Goal: Book appointment/travel/reservation

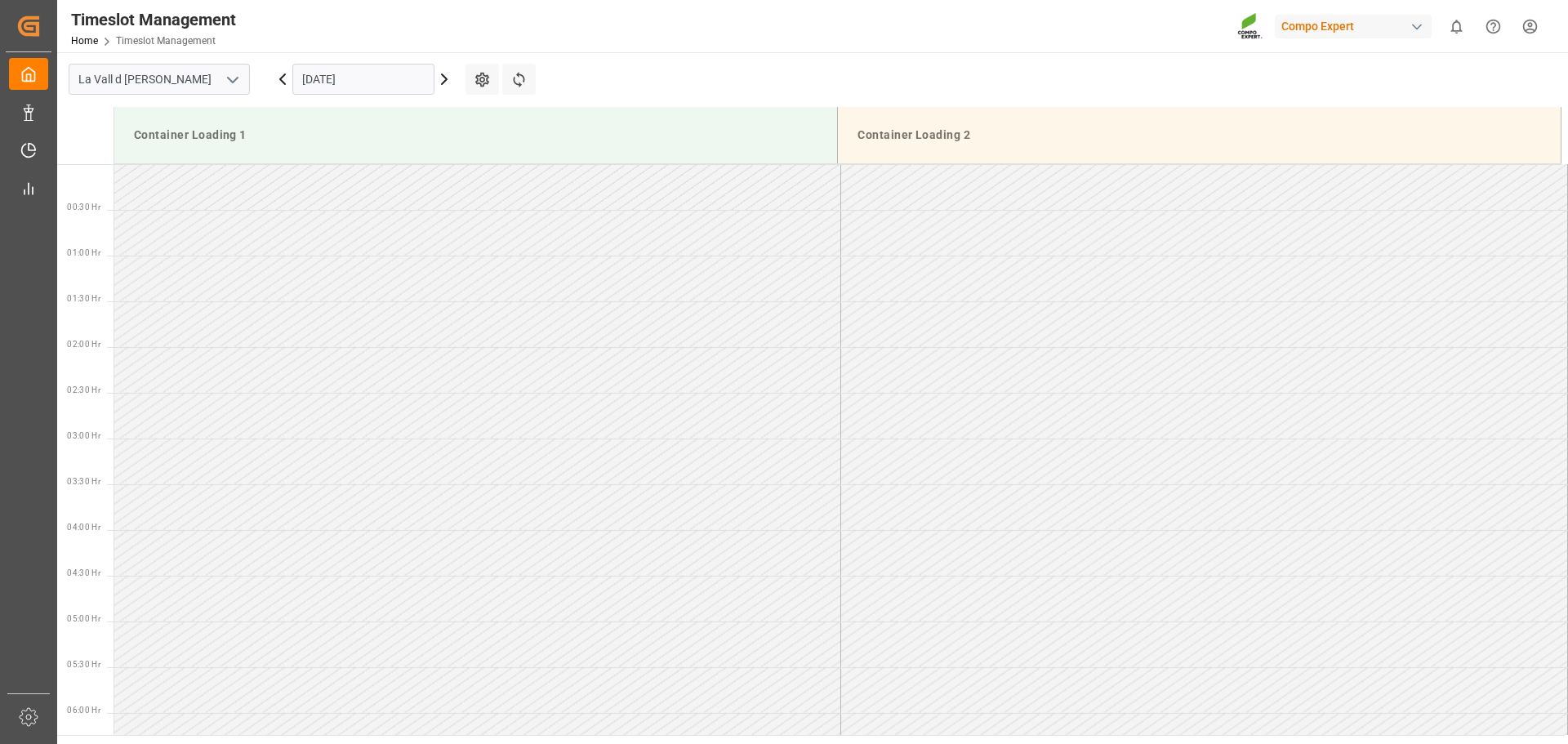
scroll to position [1035, 0]
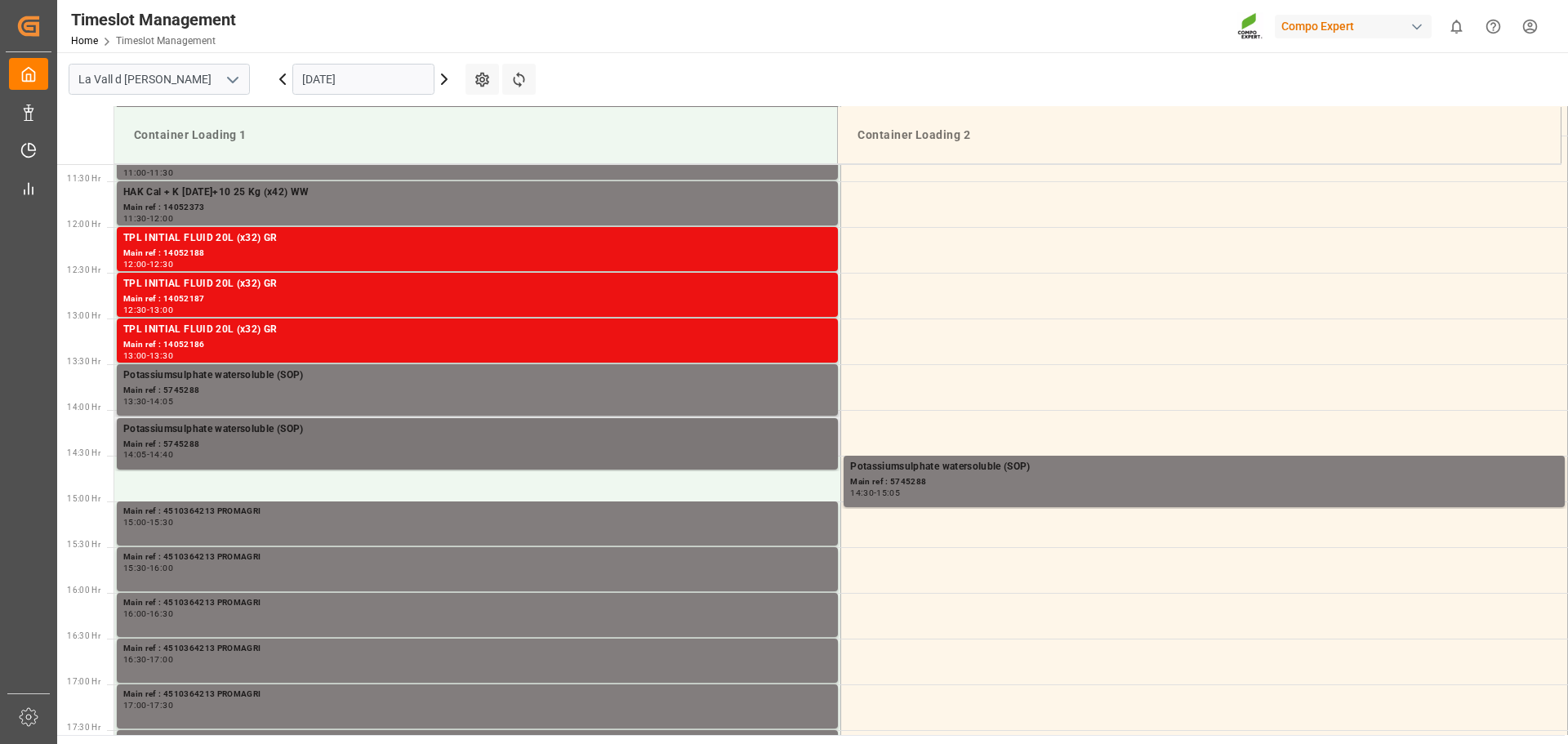
click at [389, 436] on div "Potassiumsulphate watersoluble (SOP)" at bounding box center [477, 429] width 707 height 16
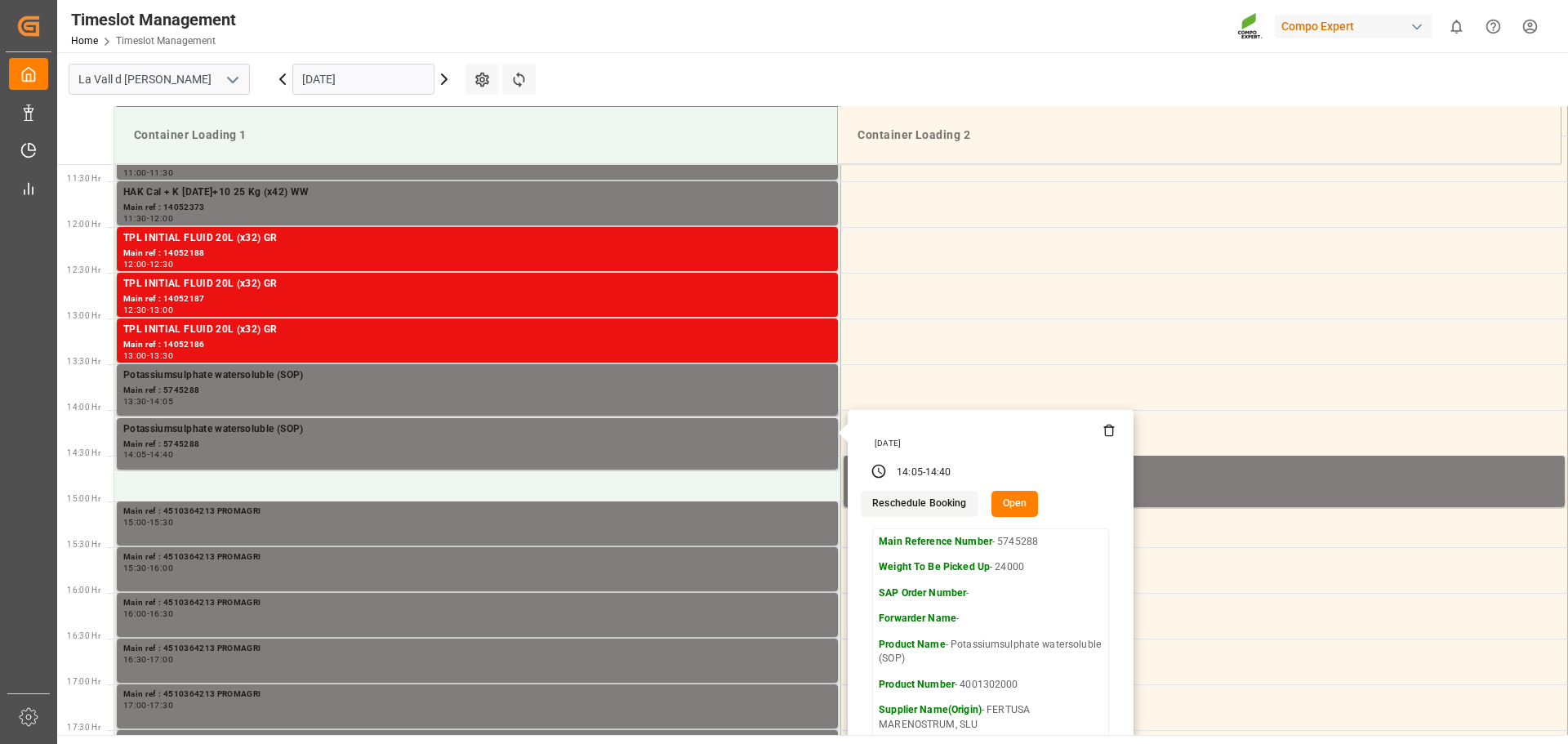
click at [1027, 503] on button "Open" at bounding box center [1015, 503] width 48 height 26
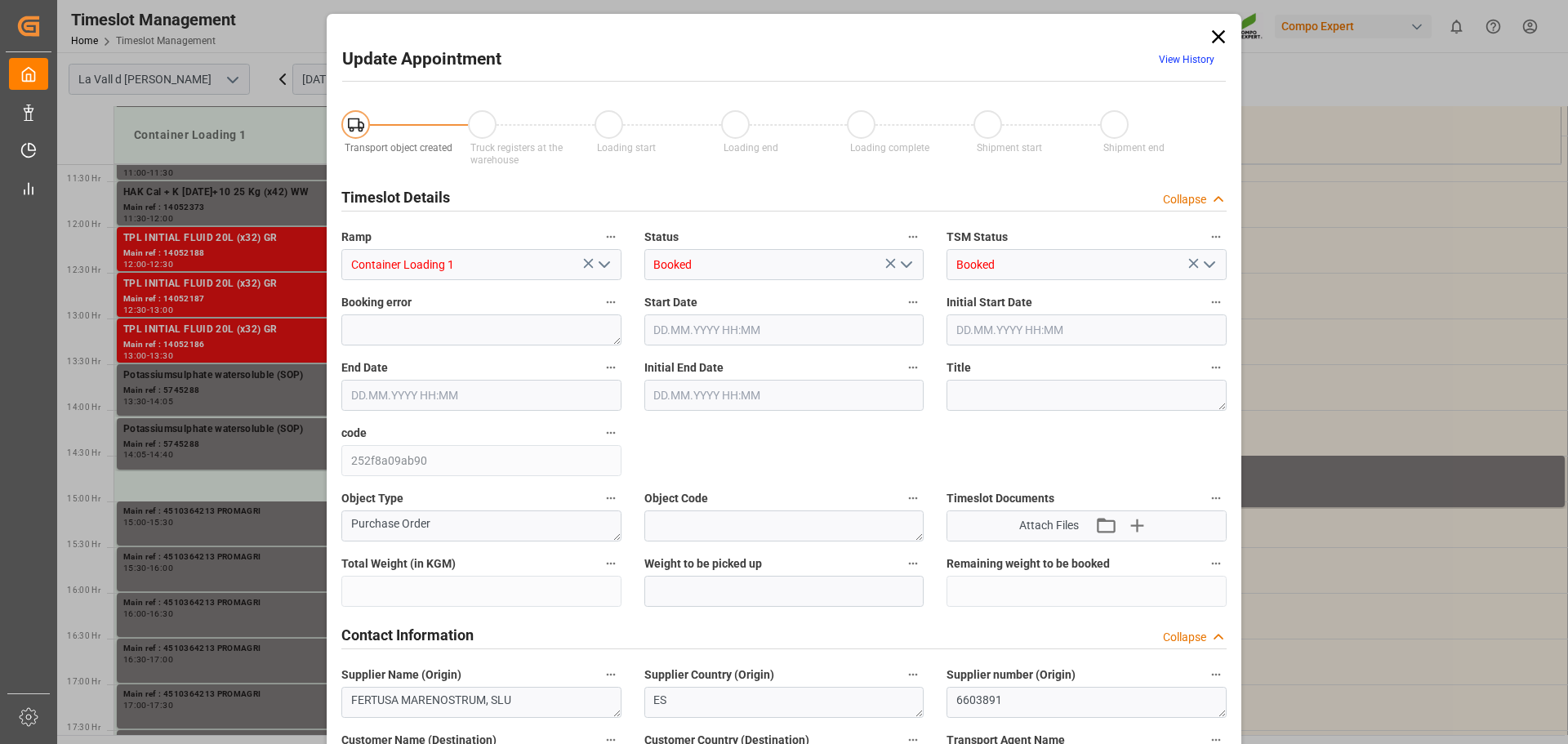
type input "435600"
type input "24000"
type input "0"
type input "[DATE] 14:05"
type input "[DATE] 09:00"
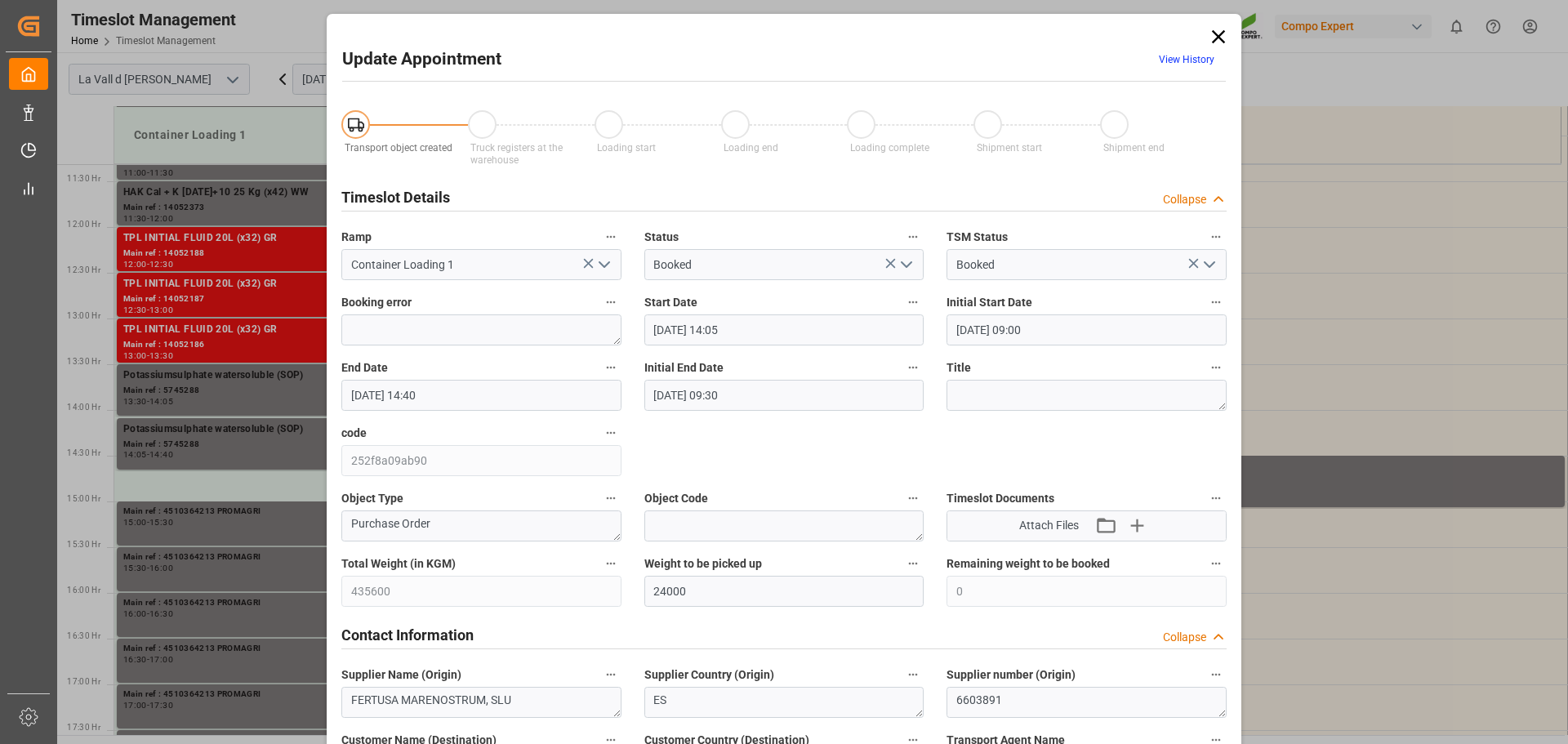
type input "[DATE] 14:40"
type input "[DATE] 09:30"
type input "[DATE] 07:33"
click at [604, 264] on icon "open menu" at bounding box center [604, 264] width 20 height 20
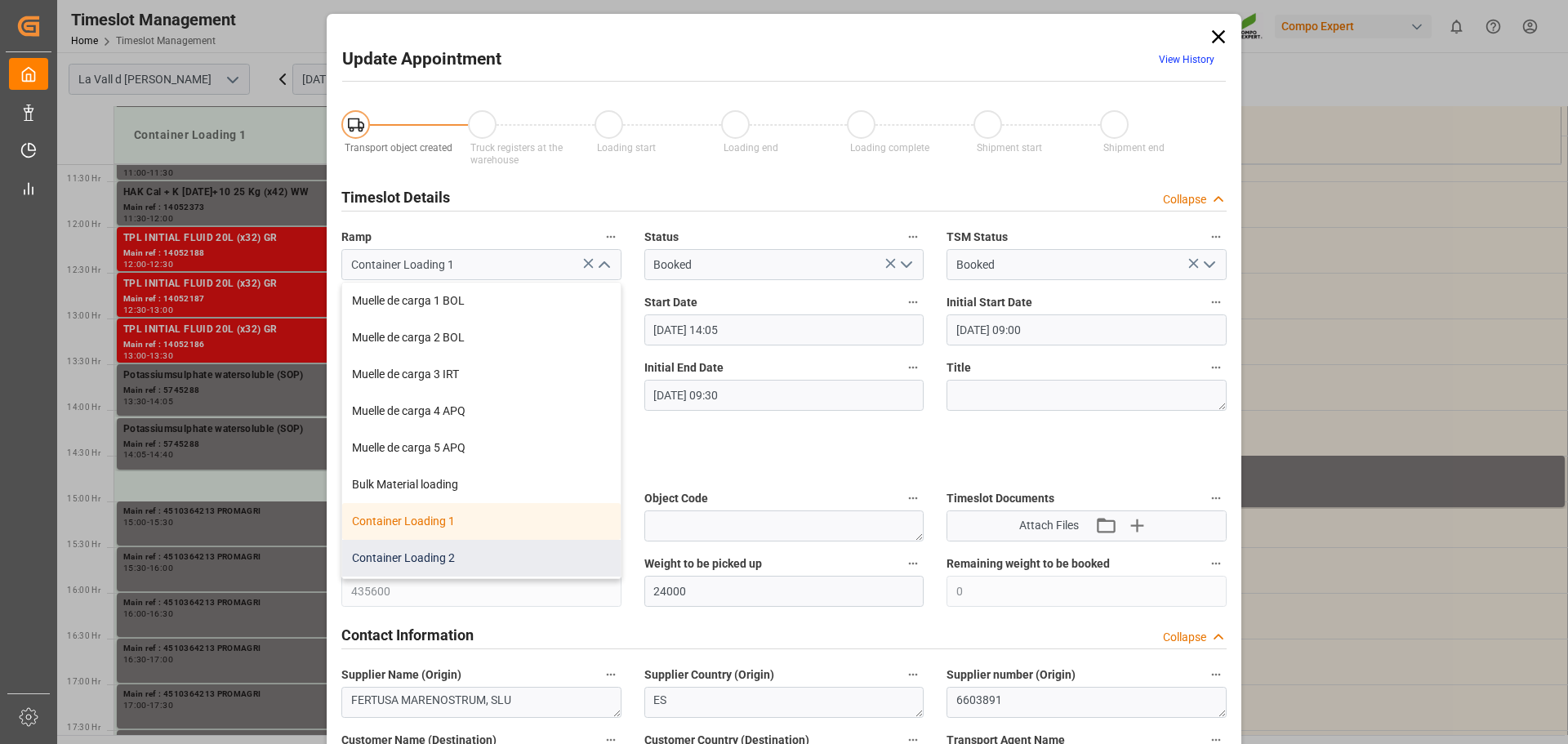
click at [454, 552] on div "Container Loading 2" at bounding box center [481, 558] width 279 height 37
type input "Container Loading 2"
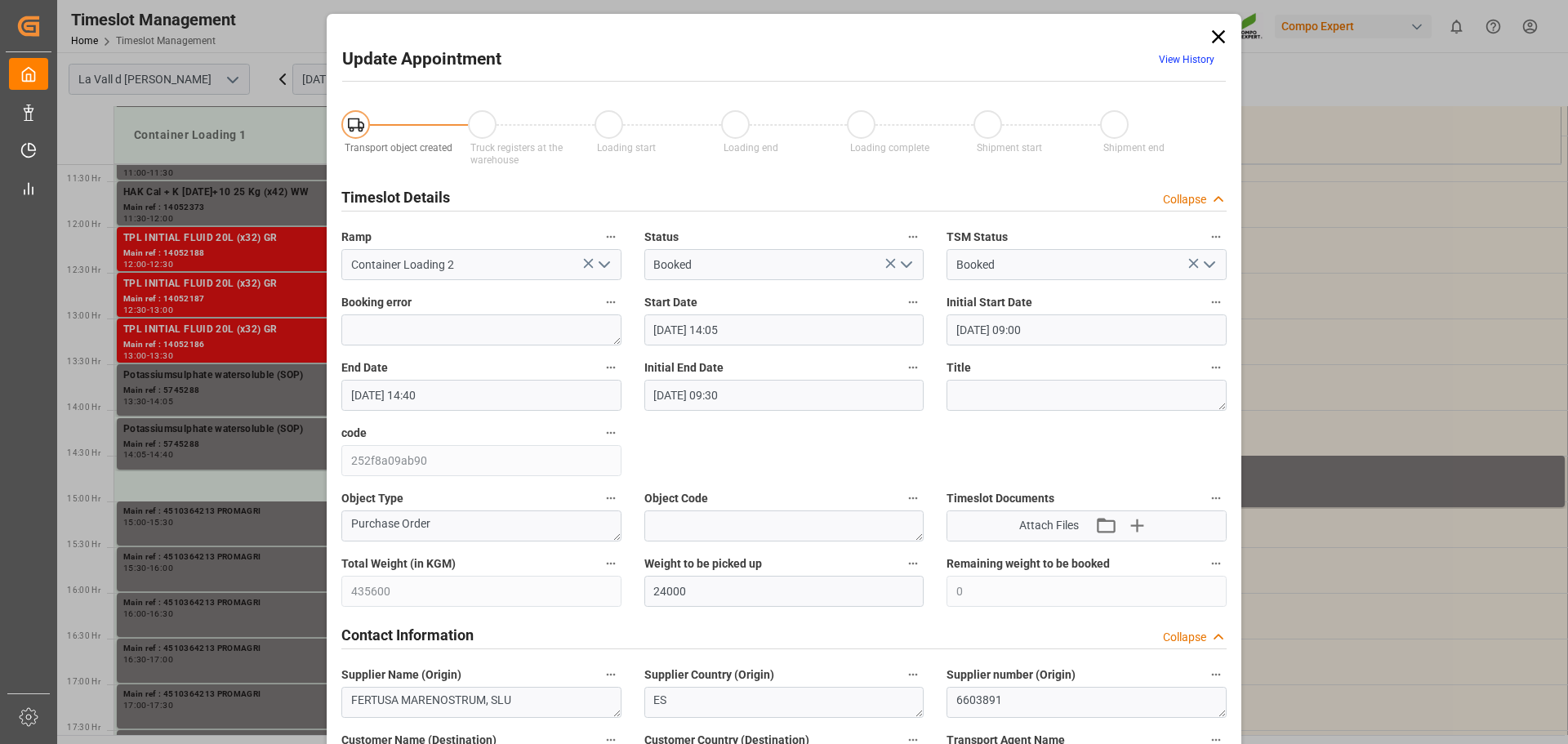
click at [788, 331] on input "[DATE] 14:05" at bounding box center [784, 330] width 281 height 31
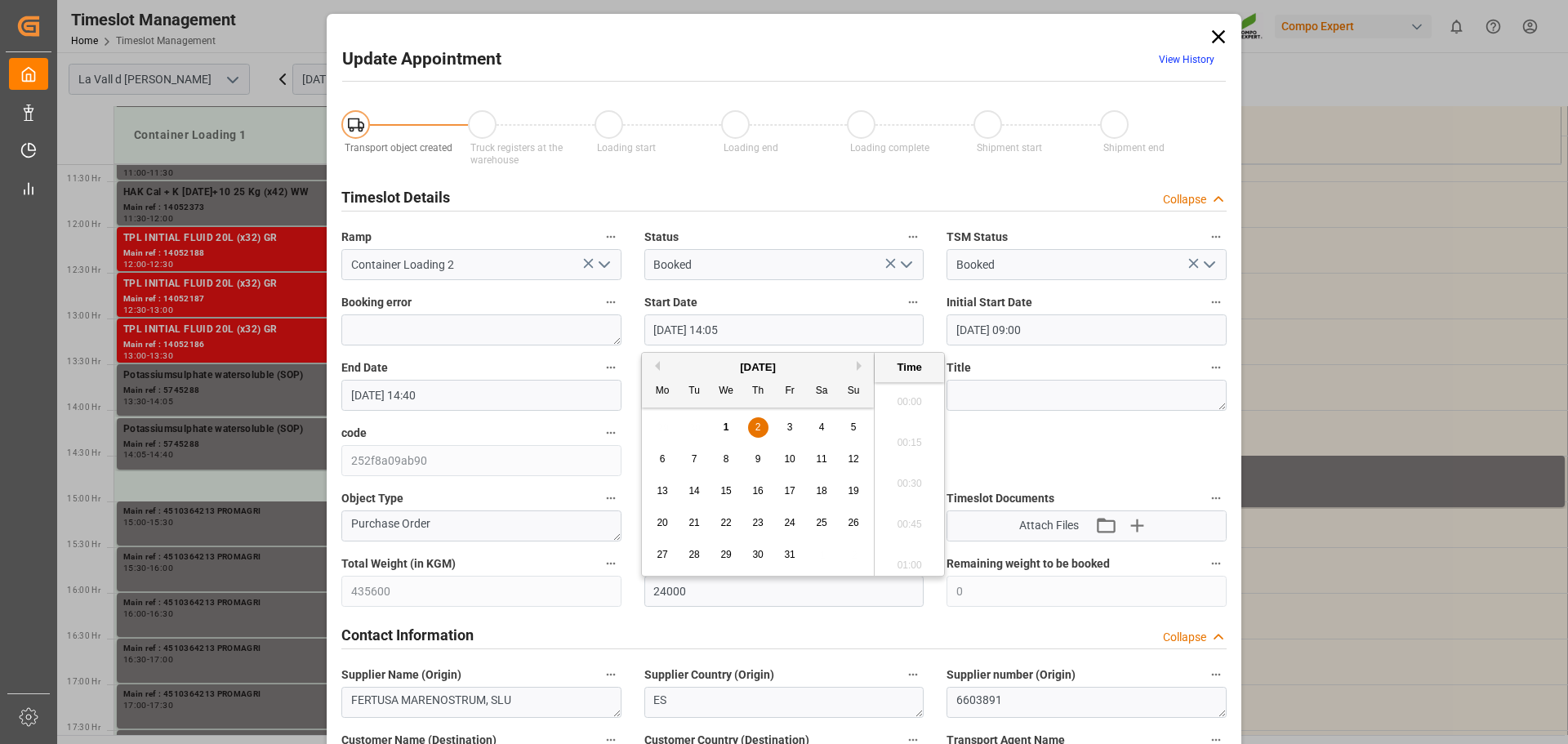
scroll to position [2211, 0]
click at [730, 427] on div "1" at bounding box center [726, 428] width 20 height 20
click at [914, 482] on li "15:00" at bounding box center [909, 479] width 69 height 41
type input "[DATE] 15:00"
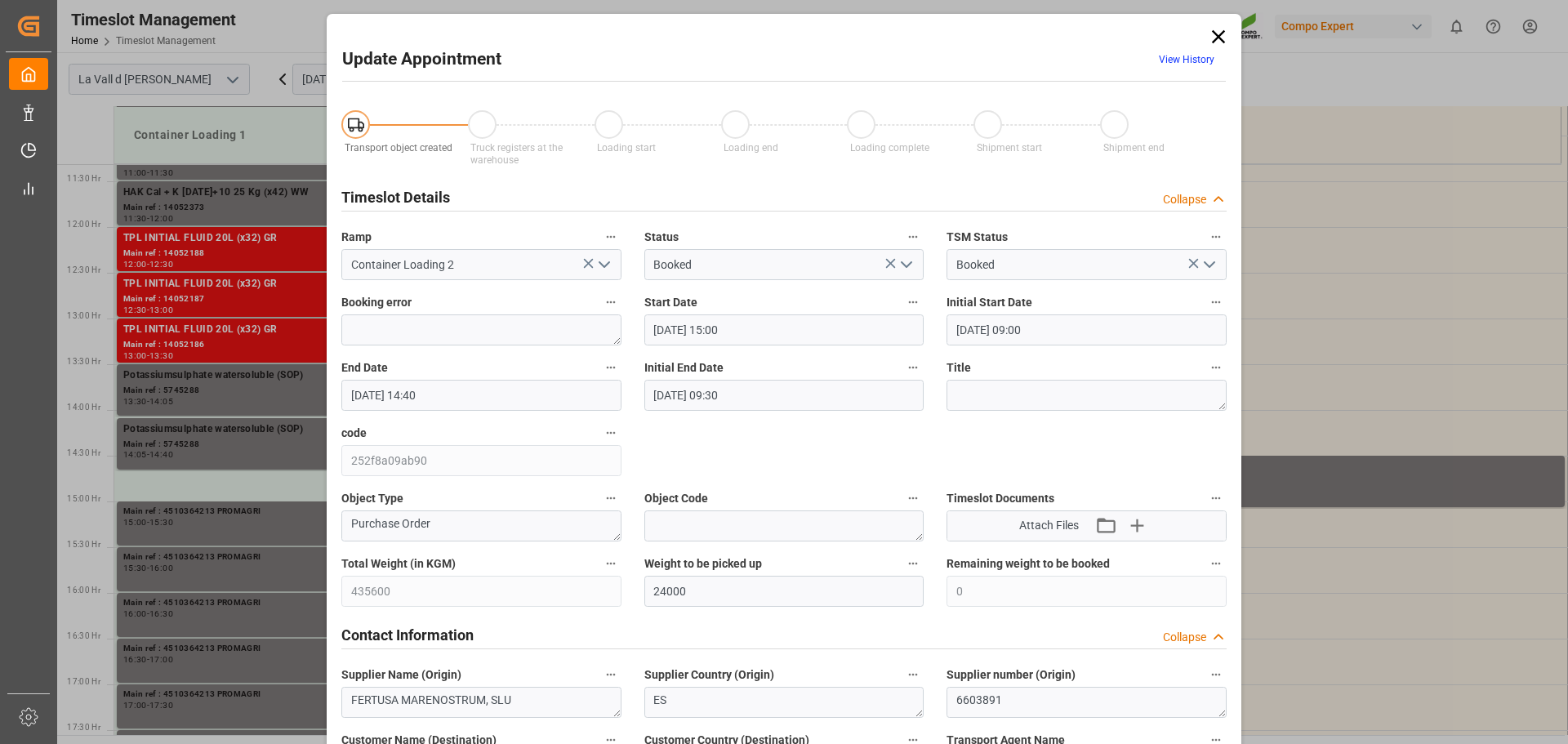
click at [494, 391] on input "[DATE] 14:40" at bounding box center [481, 395] width 281 height 31
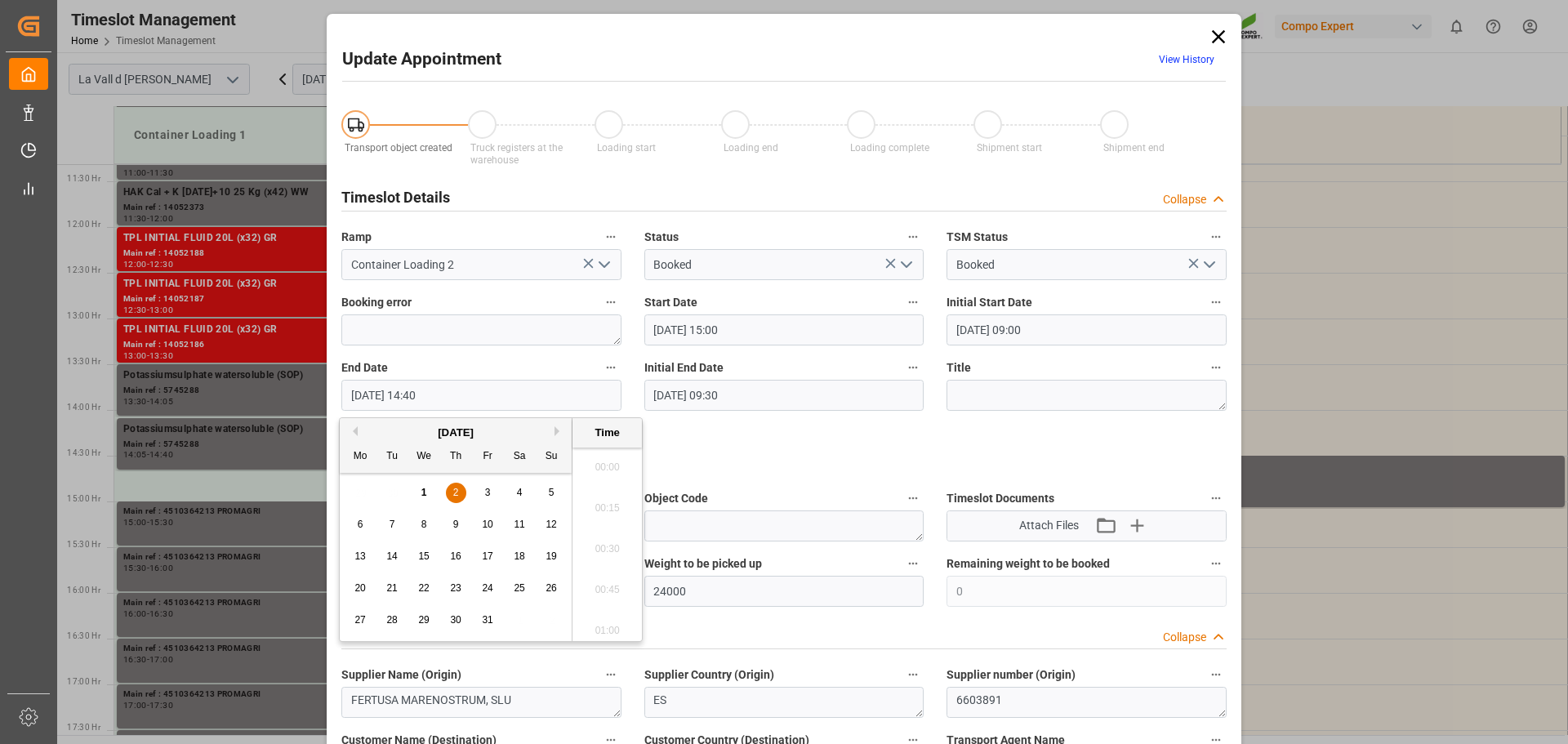
scroll to position [2293, 0]
drag, startPoint x: 424, startPoint y: 484, endPoint x: 452, endPoint y: 485, distance: 28.0
click at [424, 484] on div "1" at bounding box center [423, 493] width 20 height 20
click at [617, 529] on li "15:00" at bounding box center [607, 543] width 69 height 41
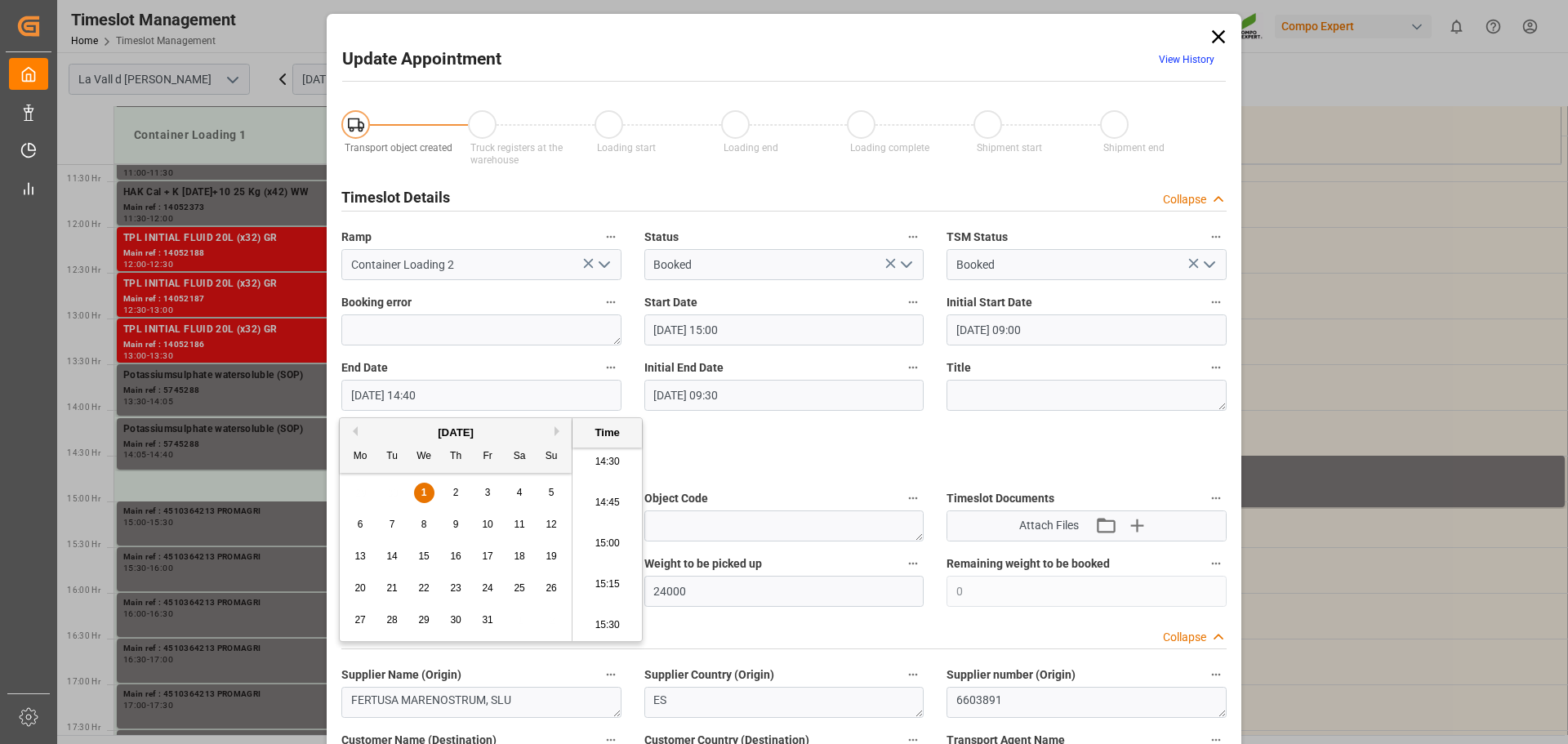
type input "[DATE] 15:00"
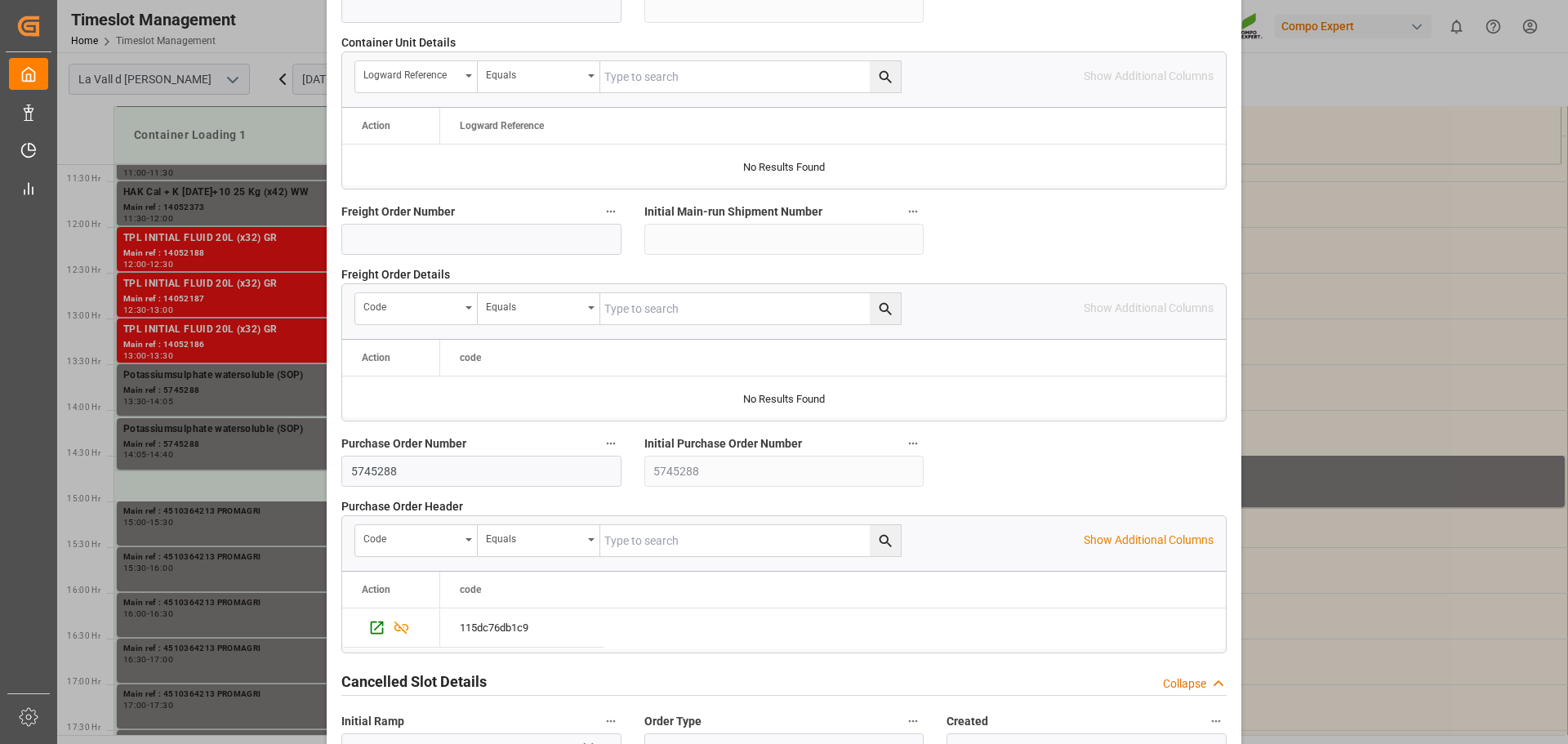
scroll to position [1522, 0]
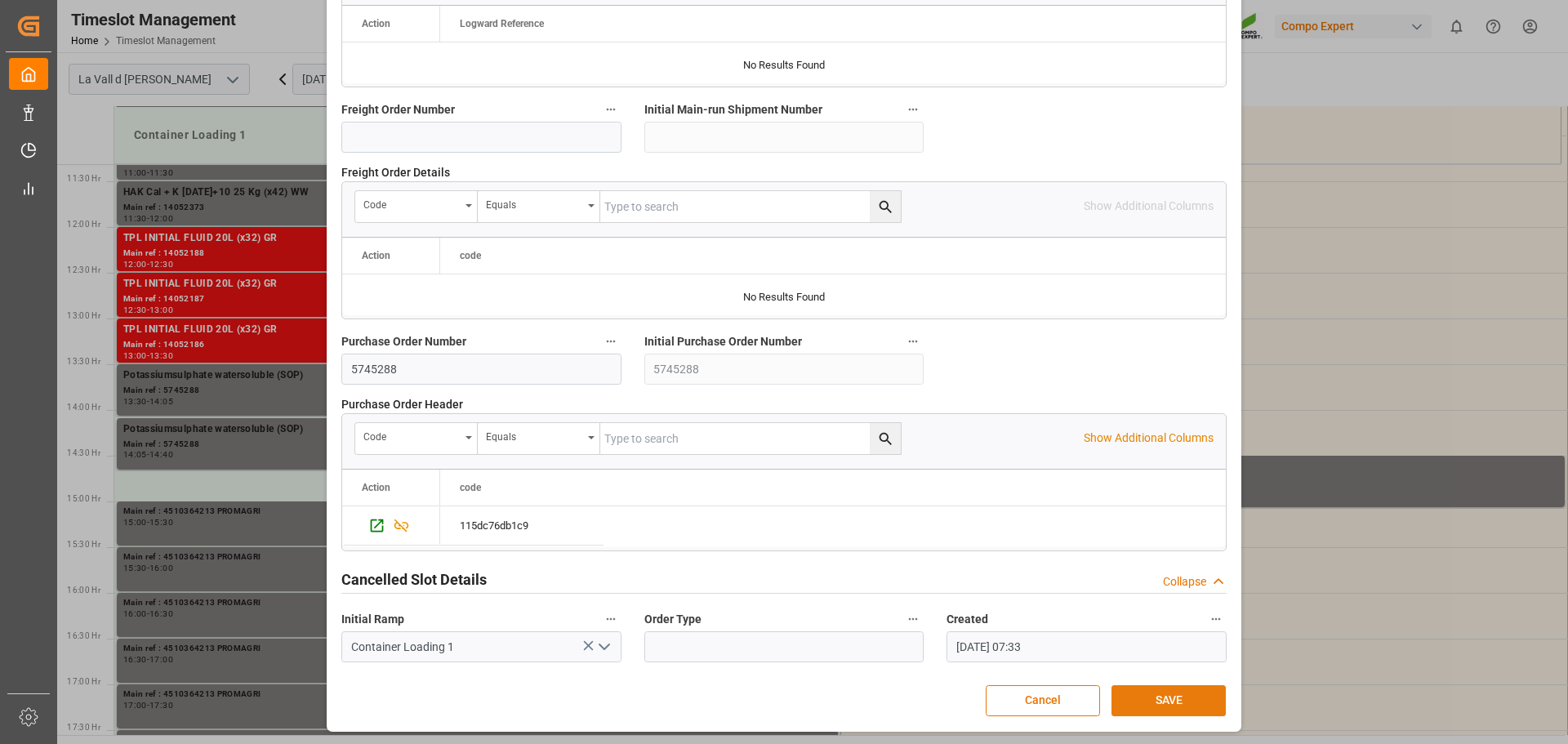
click at [1146, 692] on button "SAVE" at bounding box center [1169, 700] width 114 height 31
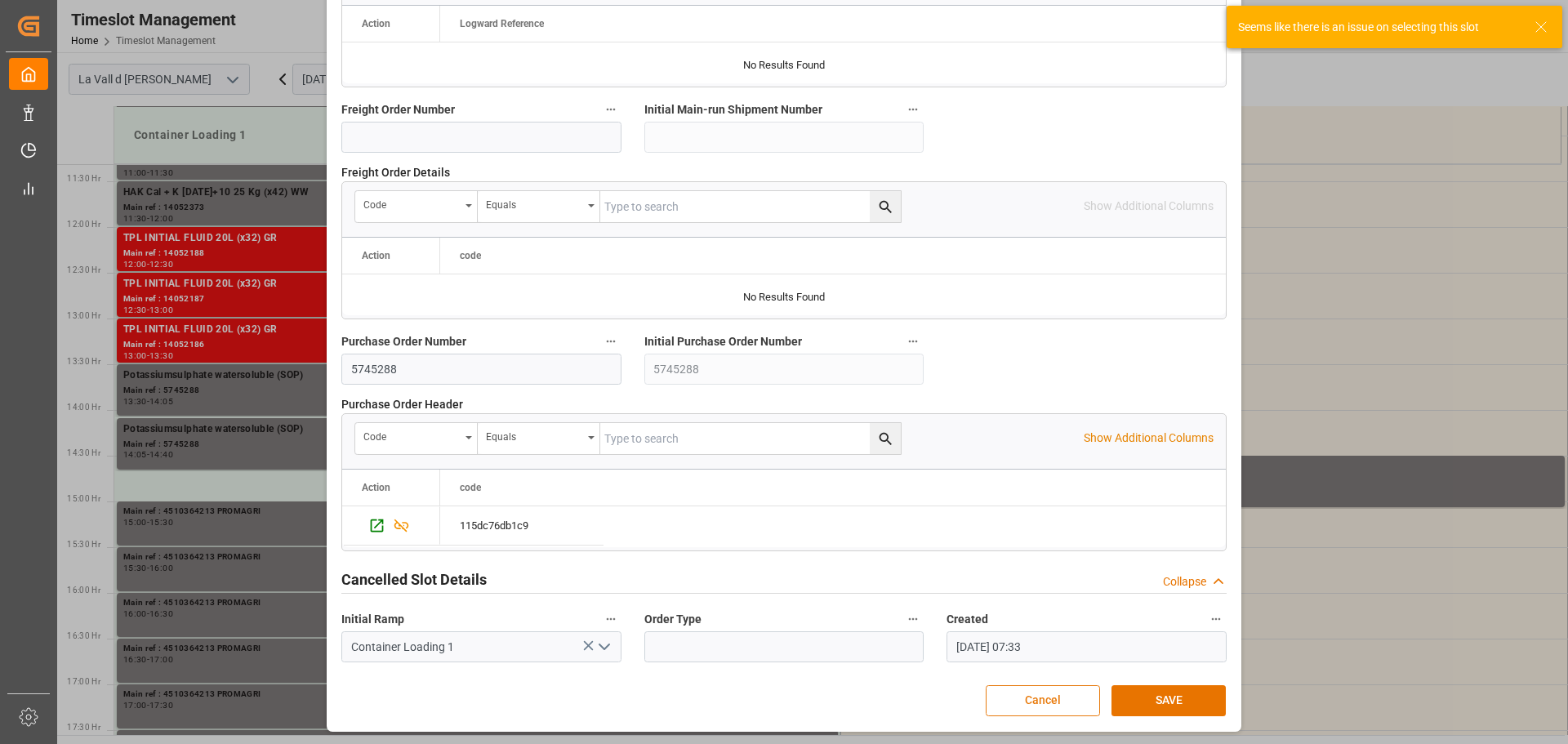
click at [1055, 702] on button "Cancel" at bounding box center [1042, 700] width 114 height 31
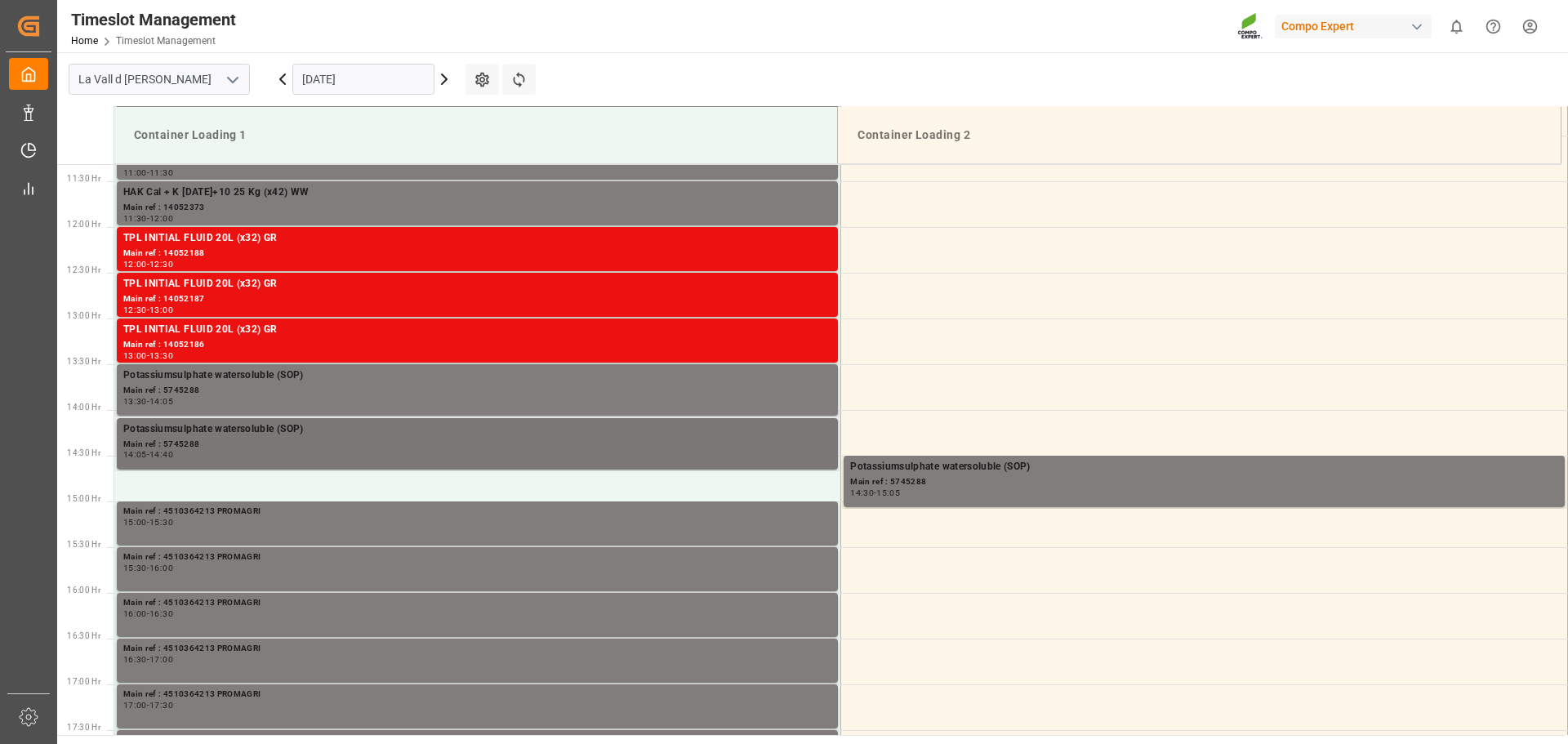
click at [587, 439] on div "Main ref : 5745288" at bounding box center [477, 444] width 707 height 14
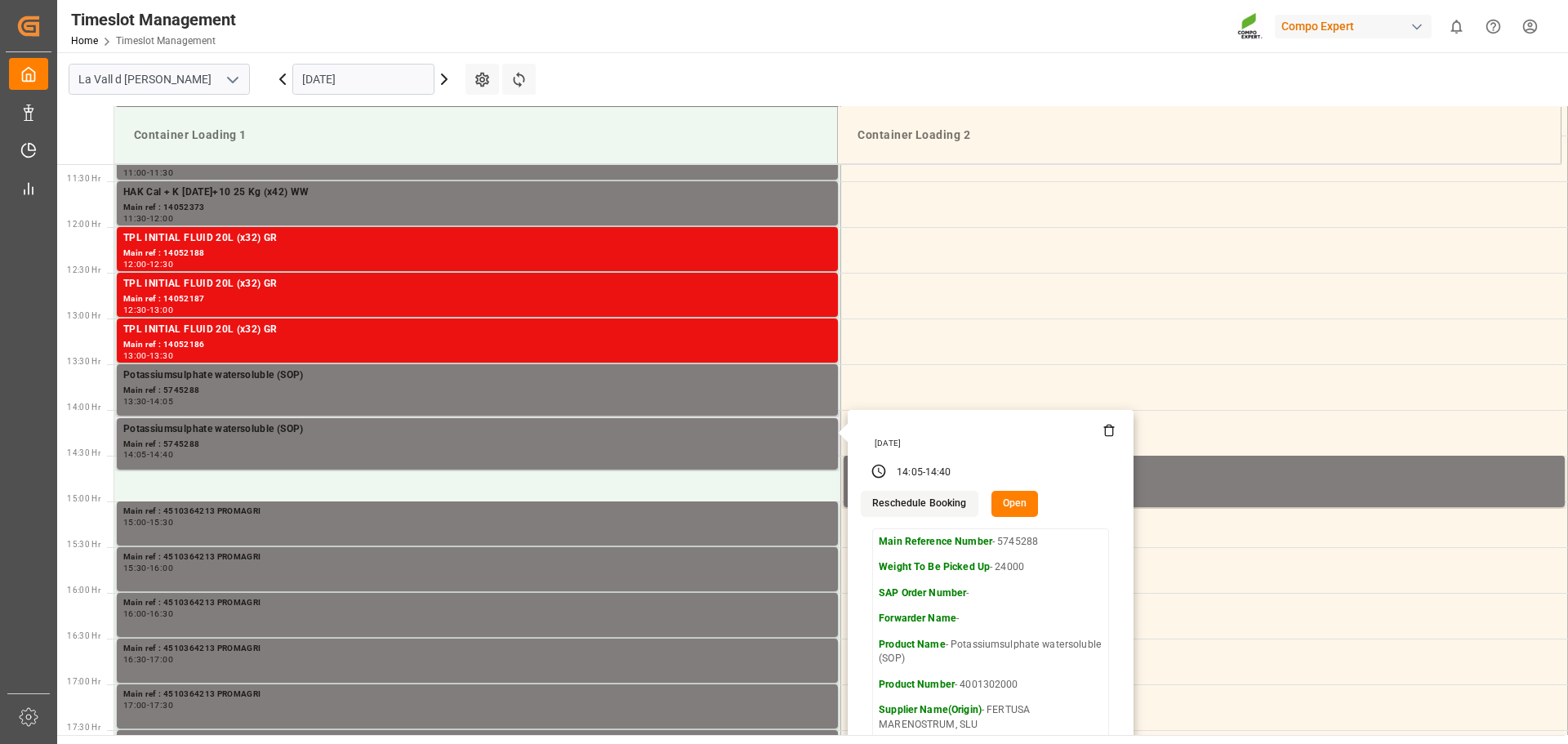
click at [912, 506] on button "Reschedule Booking" at bounding box center [919, 503] width 117 height 26
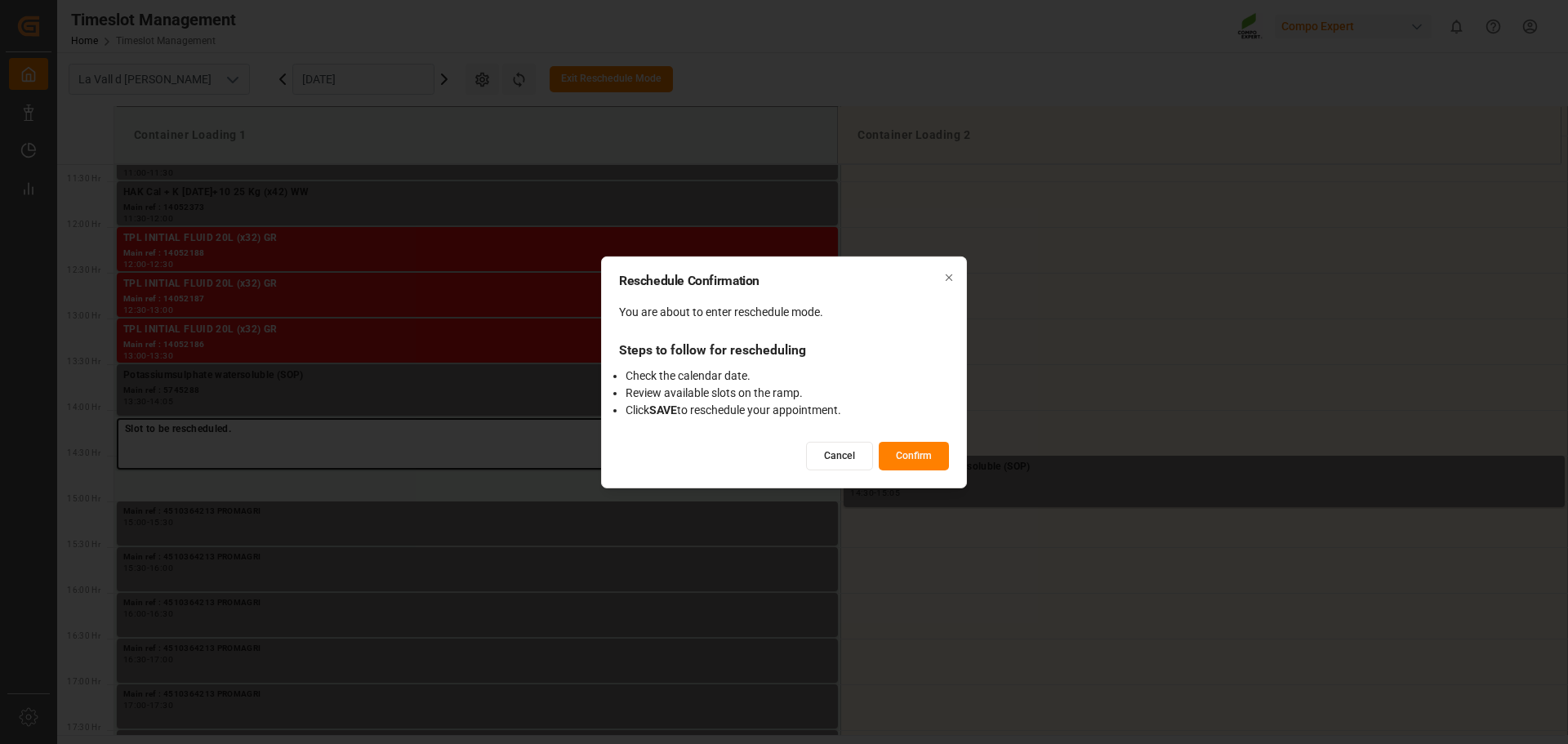
click at [918, 461] on button "Confirm" at bounding box center [914, 457] width 70 height 29
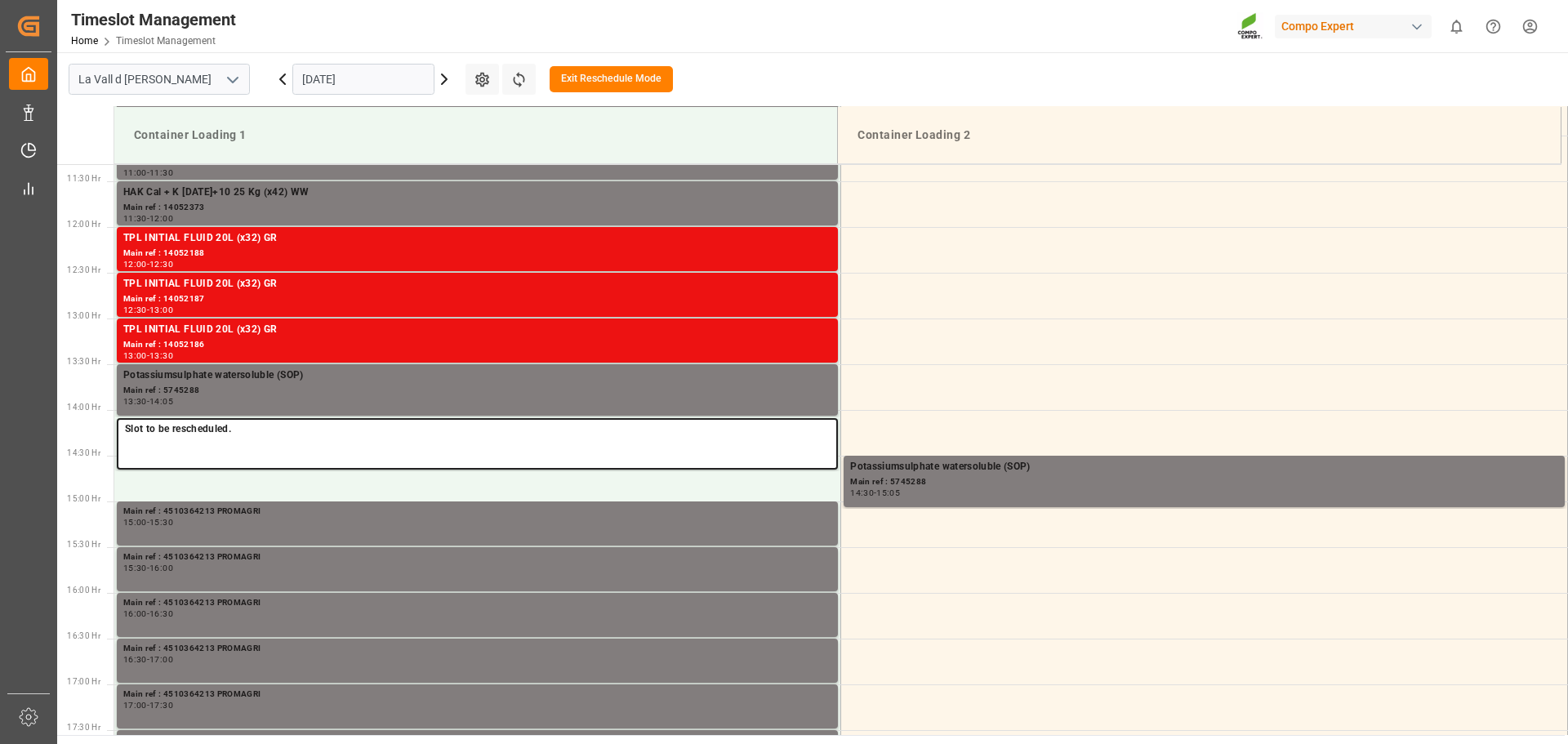
click at [283, 84] on icon at bounding box center [282, 79] width 5 height 10
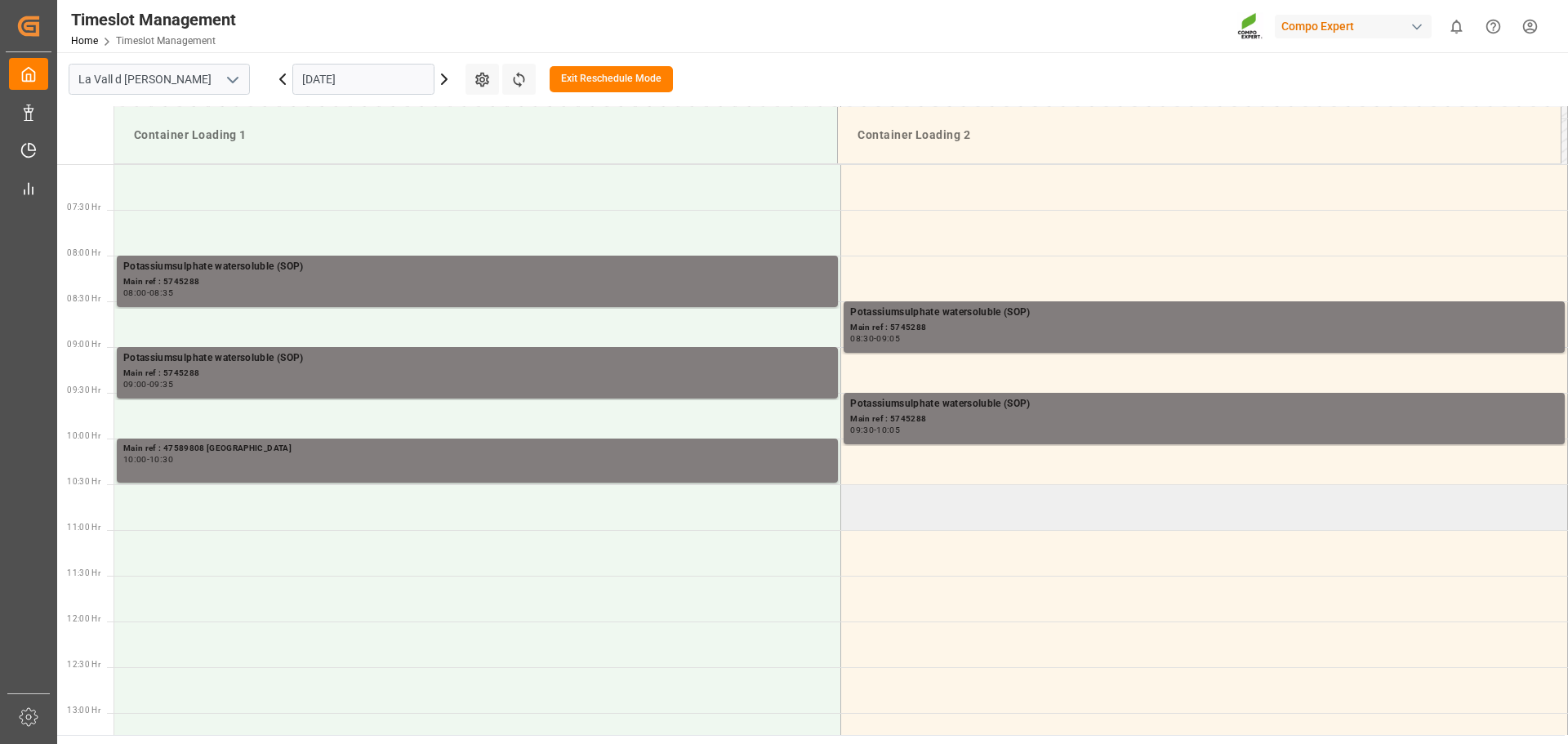
scroll to position [636, 0]
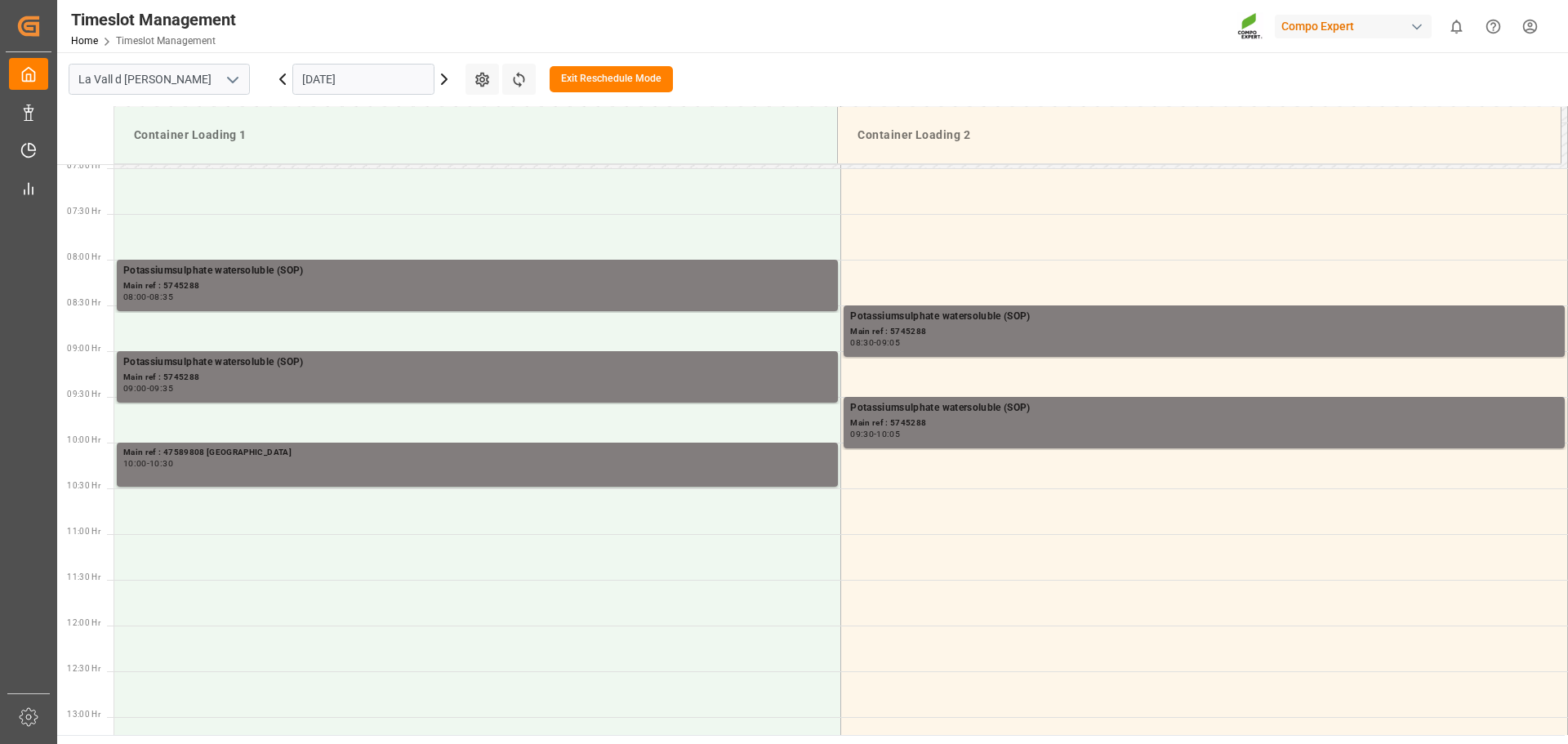
click at [571, 74] on button "Exit Reschedule Mode" at bounding box center [611, 79] width 124 height 26
click at [446, 89] on div "[DATE]" at bounding box center [363, 79] width 204 height 54
click at [442, 82] on icon at bounding box center [444, 79] width 20 height 20
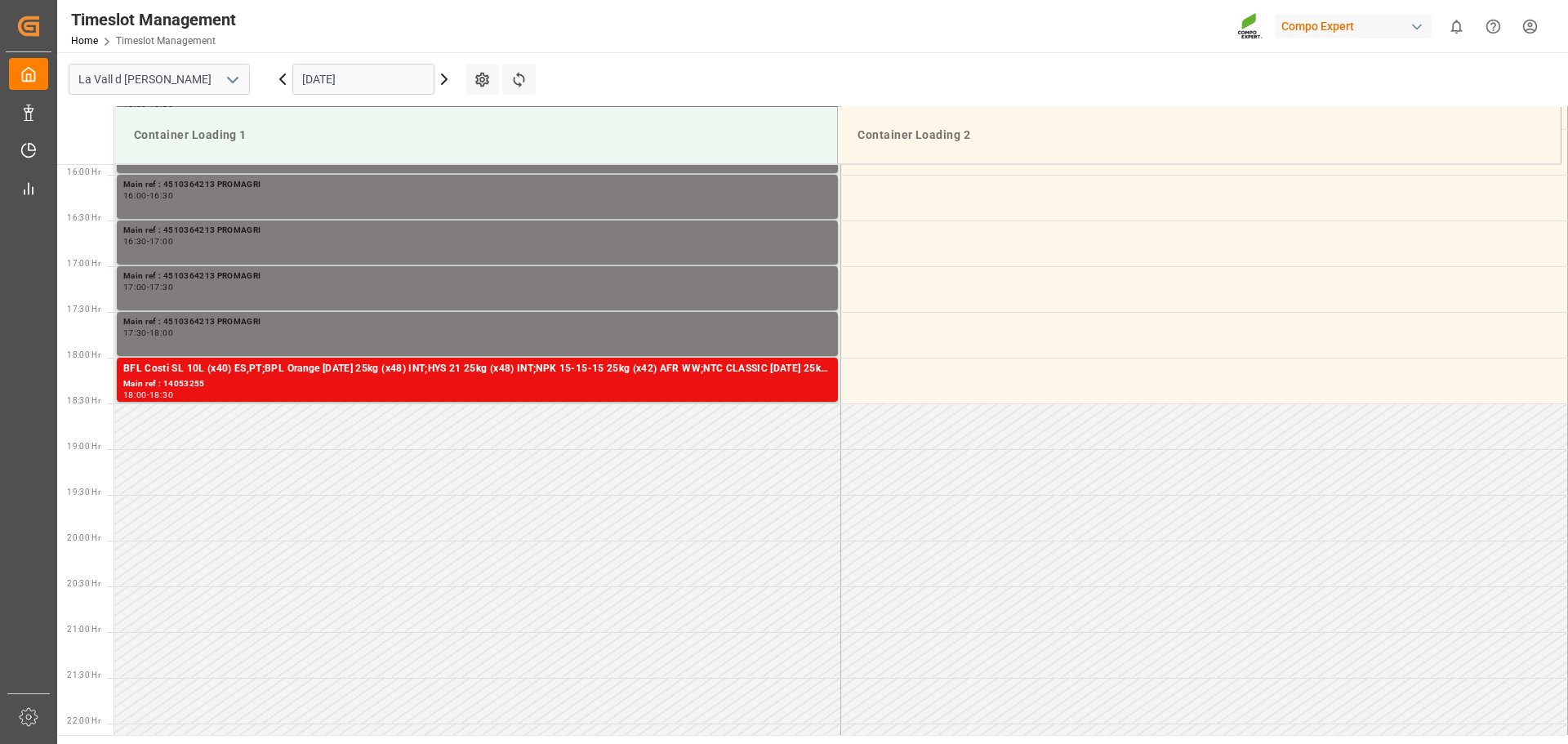
scroll to position [1124, 0]
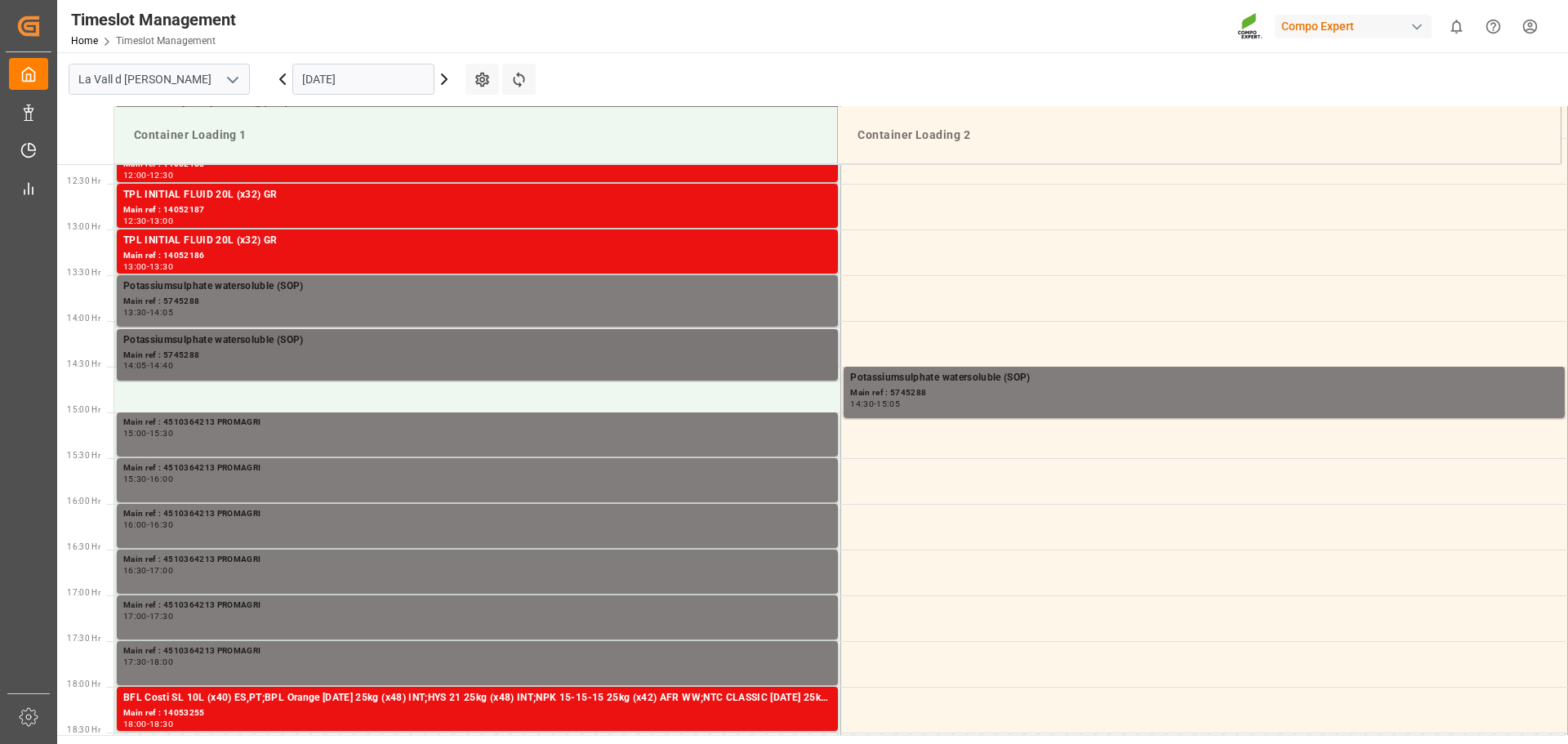
click at [517, 360] on div "Main ref : 5745288" at bounding box center [477, 356] width 707 height 14
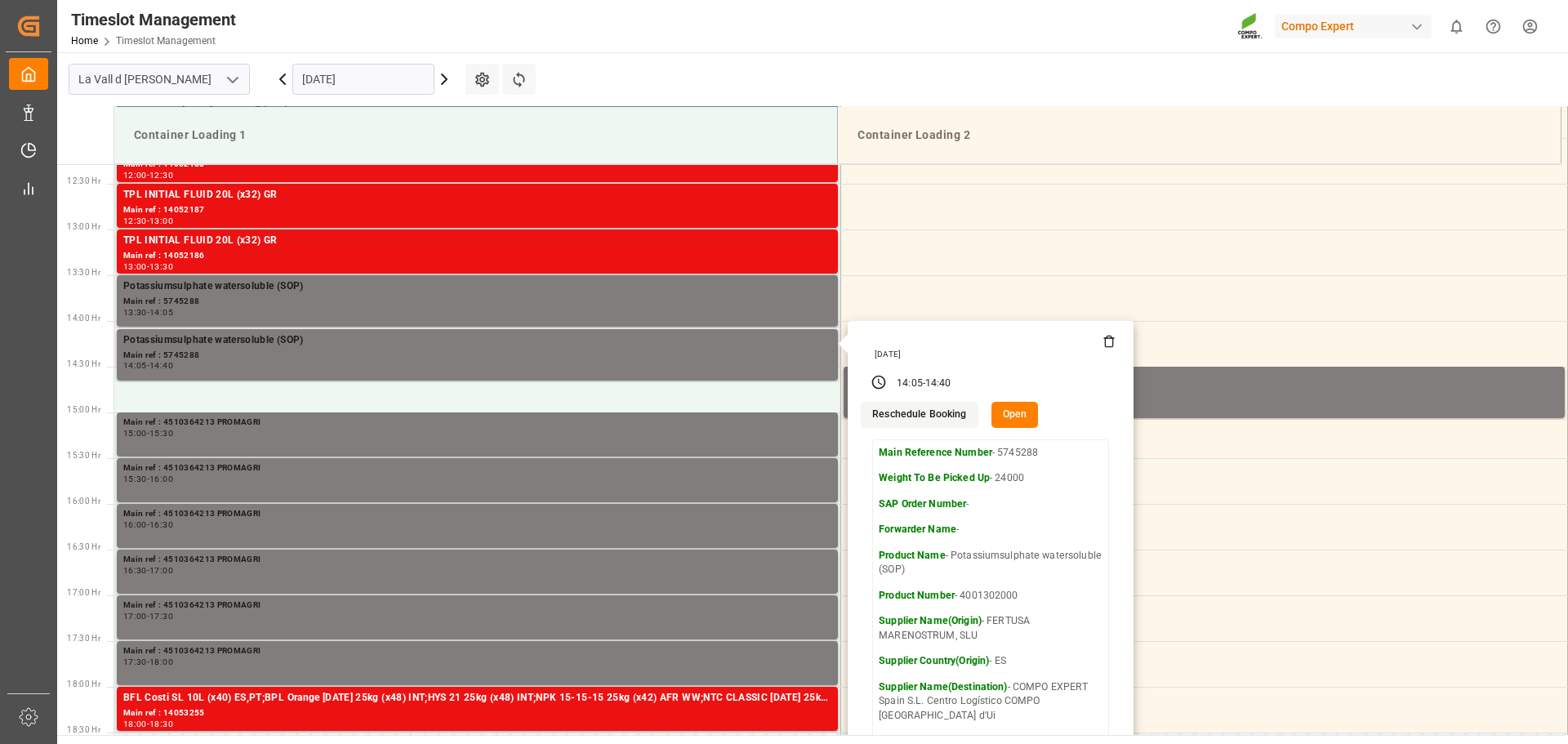
click at [994, 410] on button "Open" at bounding box center [1015, 414] width 48 height 26
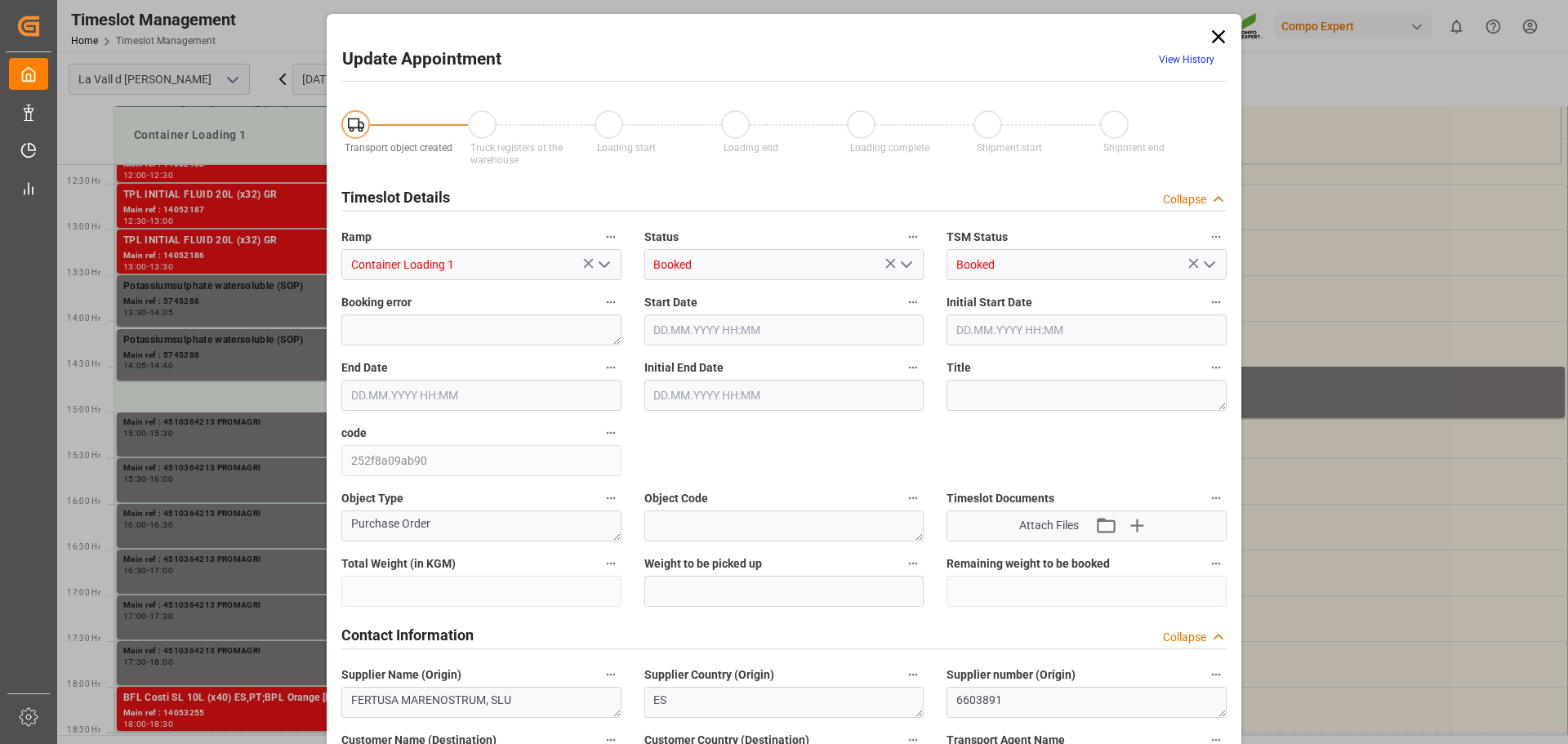
type input "435600"
type input "24000"
type input "0"
type input "[DATE] 14:05"
type input "[DATE] 09:00"
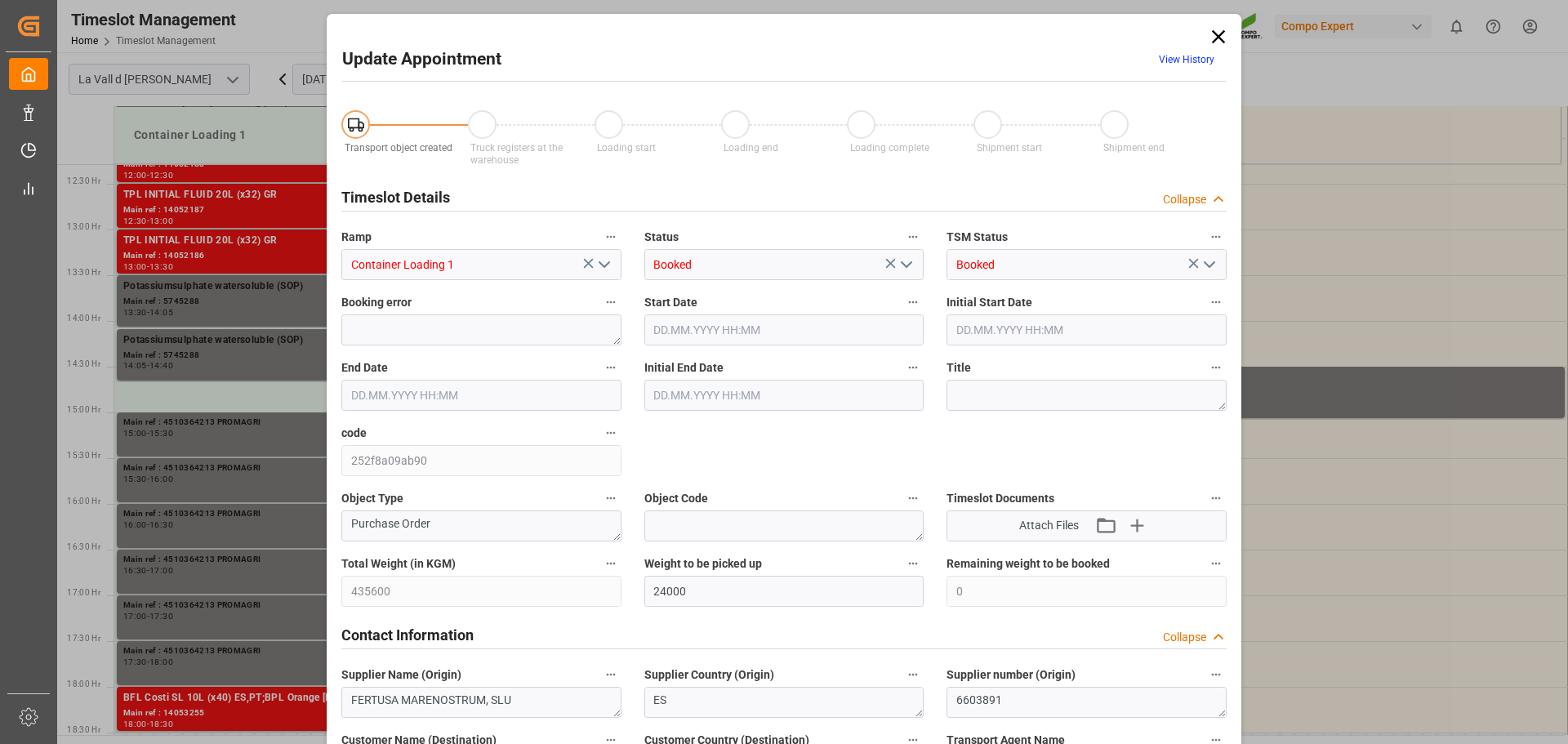
type input "[DATE] 14:40"
type input "[DATE] 09:30"
type input "[DATE] 07:33"
click at [752, 327] on input "[DATE] 14:05" at bounding box center [784, 330] width 281 height 31
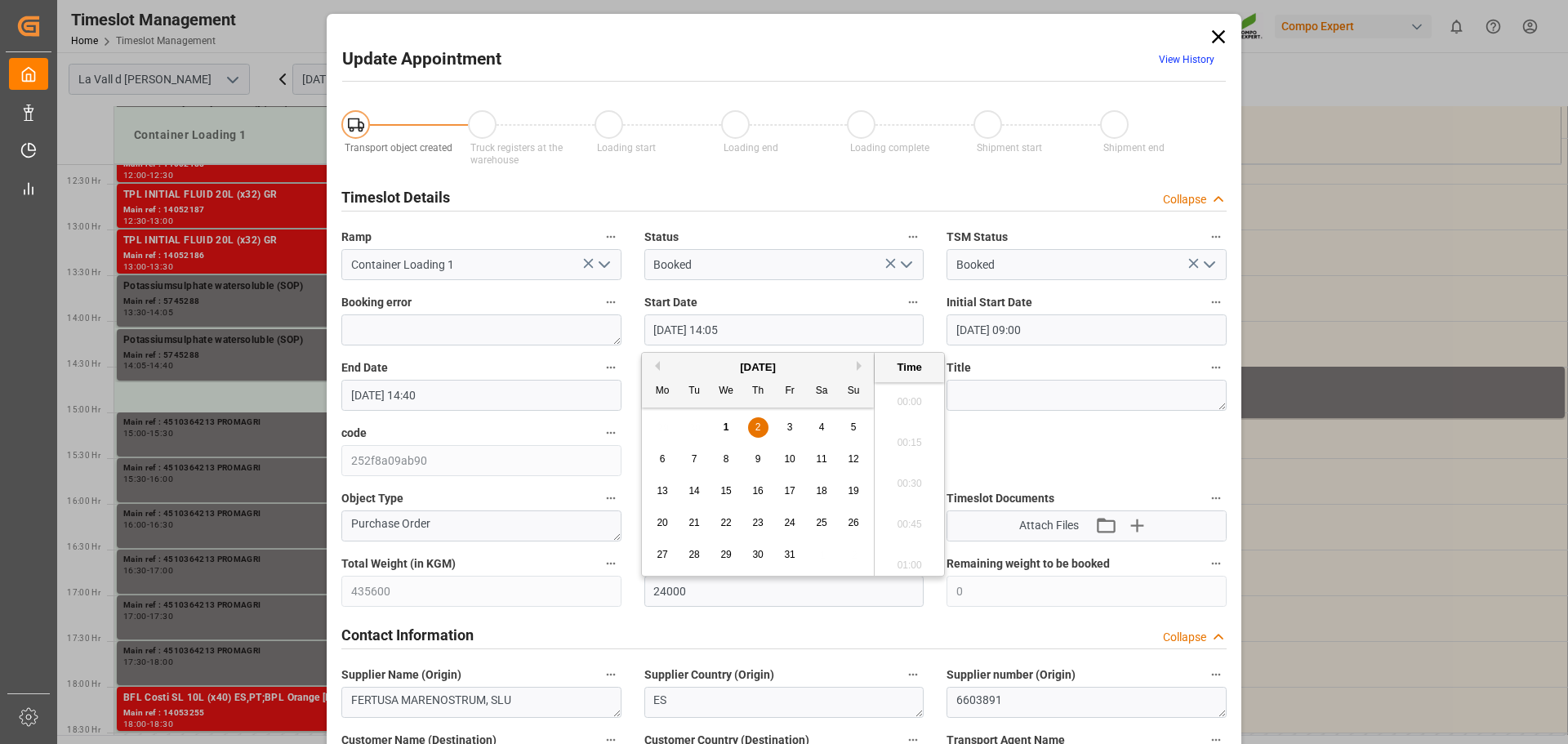
scroll to position [2211, 0]
click at [721, 424] on div "1" at bounding box center [726, 428] width 20 height 20
click at [920, 482] on li "14:00" at bounding box center [909, 479] width 69 height 41
type input "[DATE] 14:00"
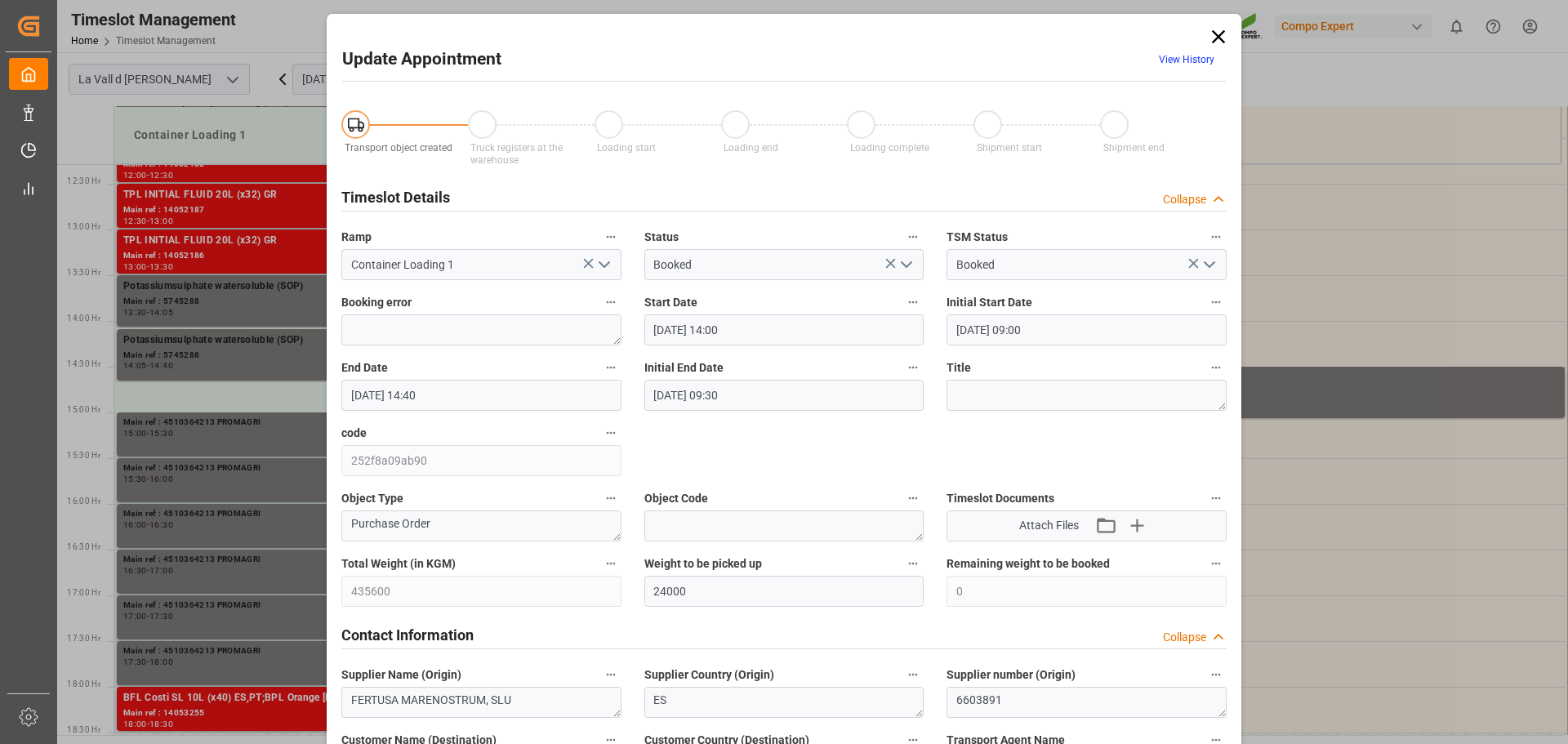
click at [426, 401] on input "[DATE] 14:40" at bounding box center [481, 395] width 281 height 31
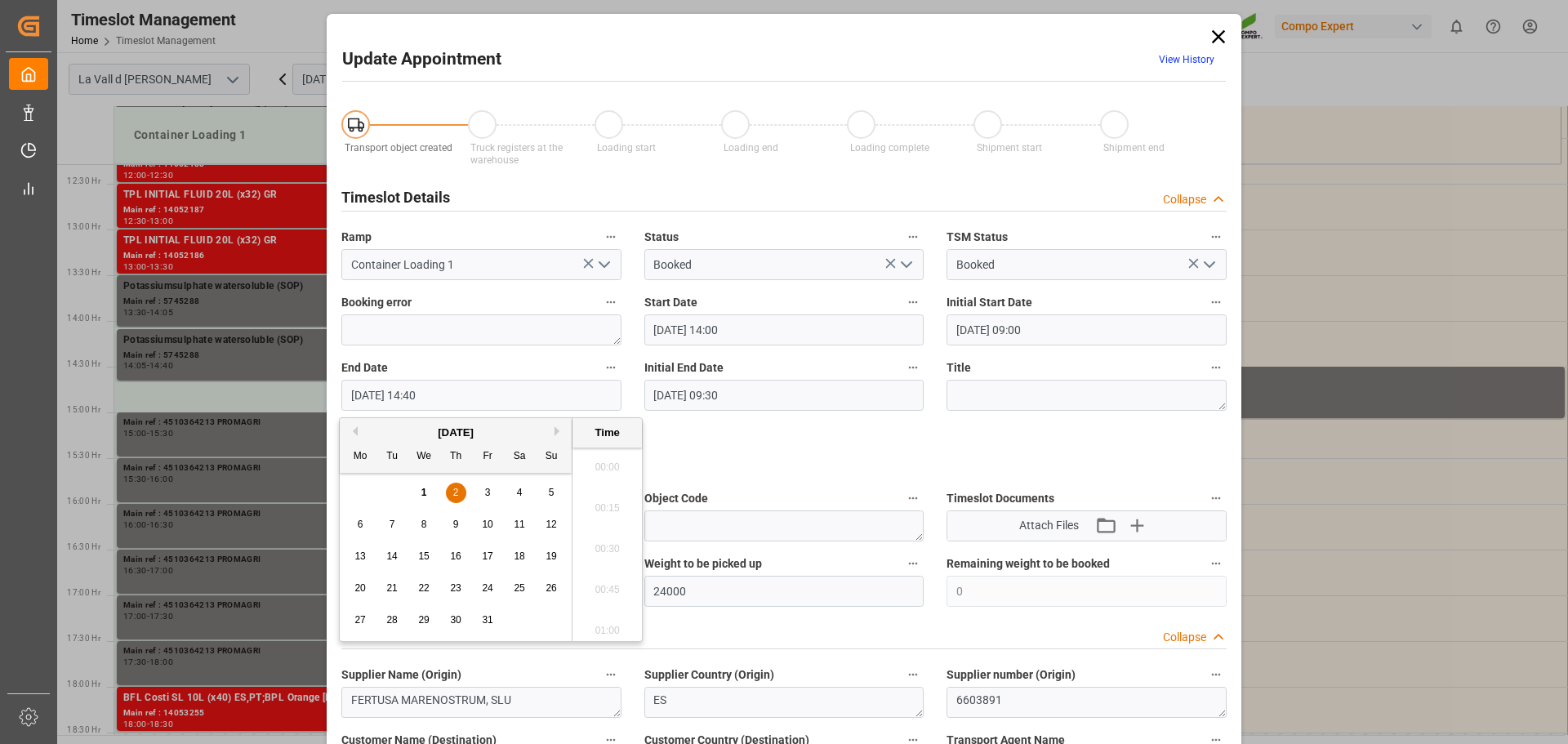
scroll to position [2293, 0]
click at [419, 489] on div "1" at bounding box center [423, 493] width 20 height 20
click at [604, 552] on li "14:30" at bounding box center [607, 543] width 69 height 41
type input "[DATE] 14:30"
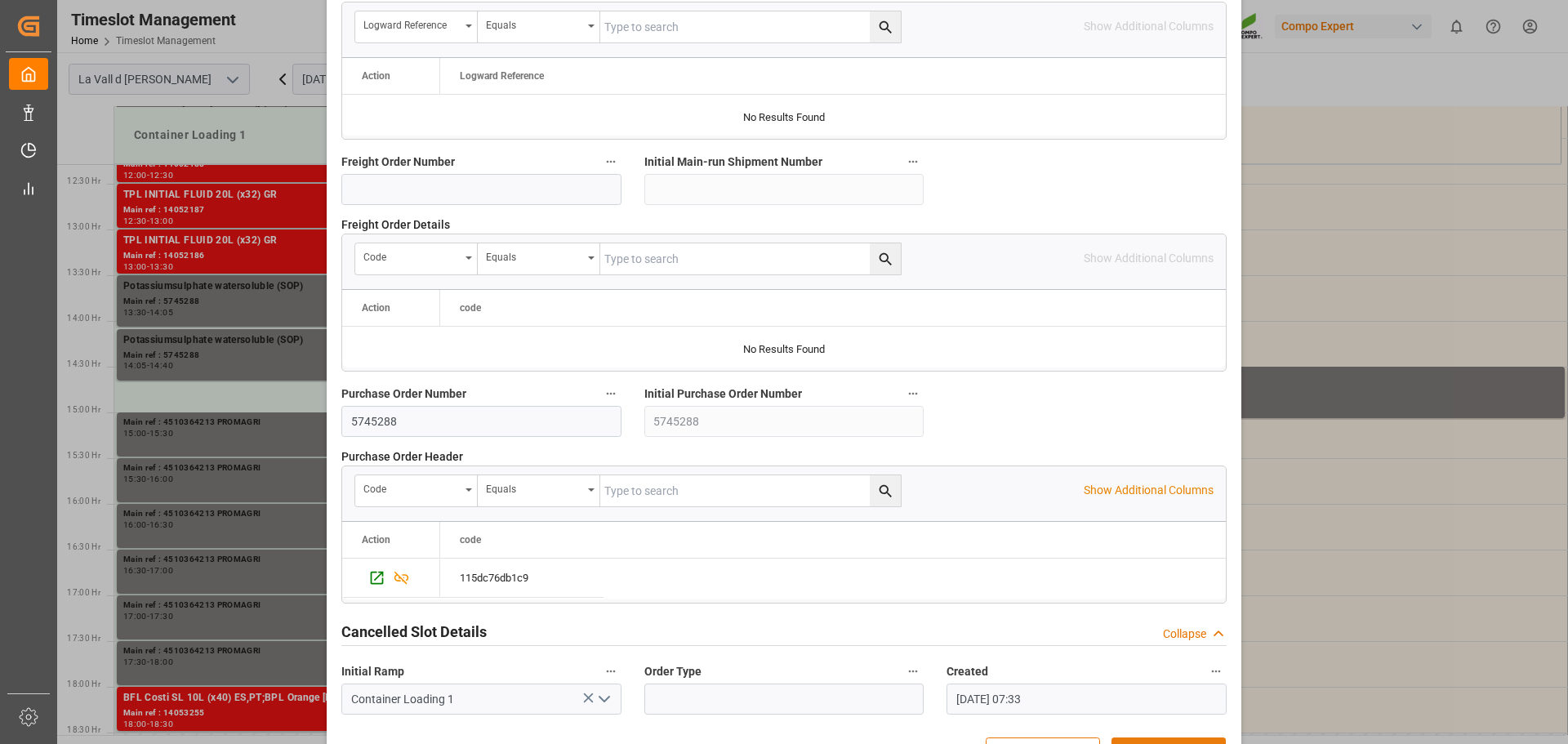
scroll to position [1522, 0]
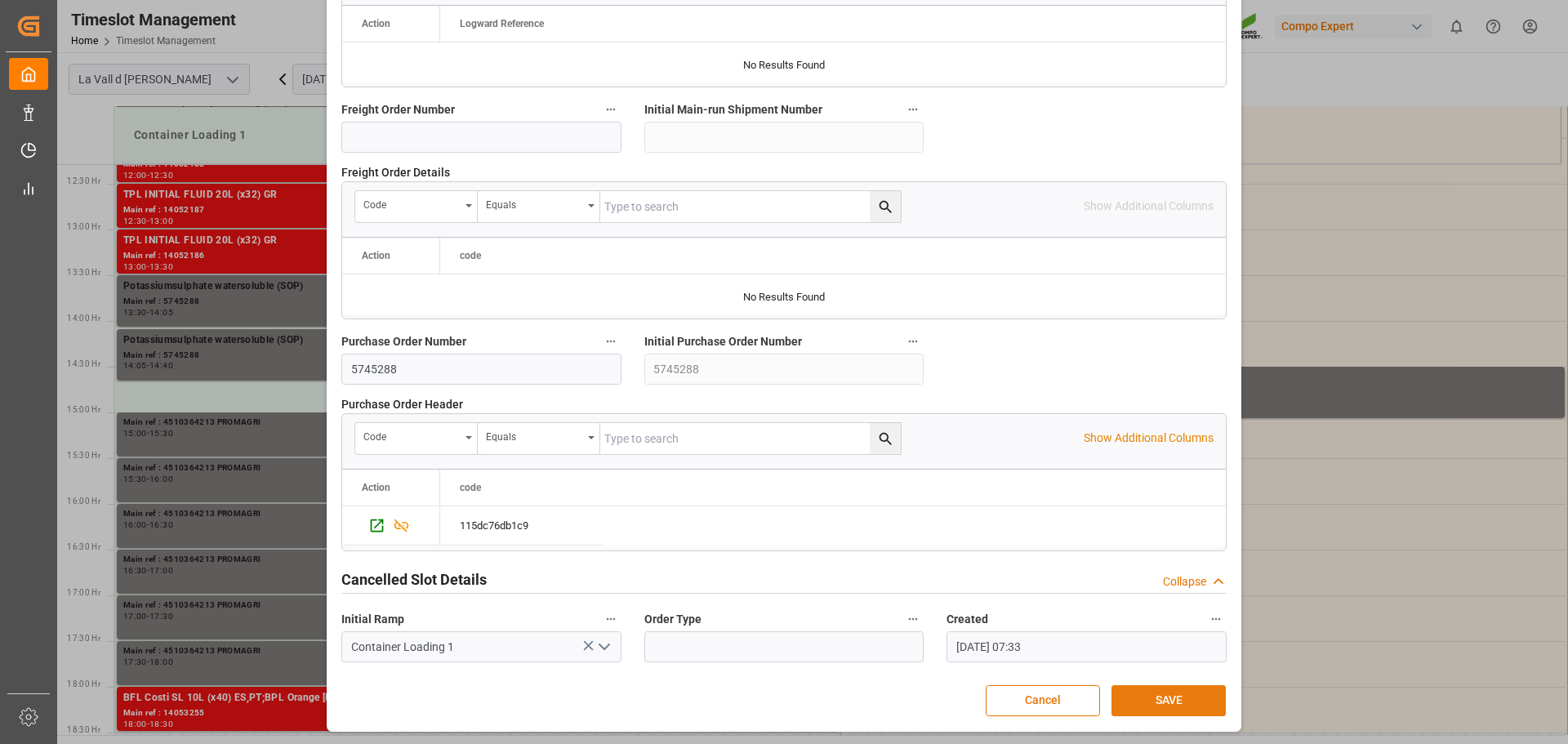
click at [1129, 696] on button "SAVE" at bounding box center [1169, 700] width 114 height 31
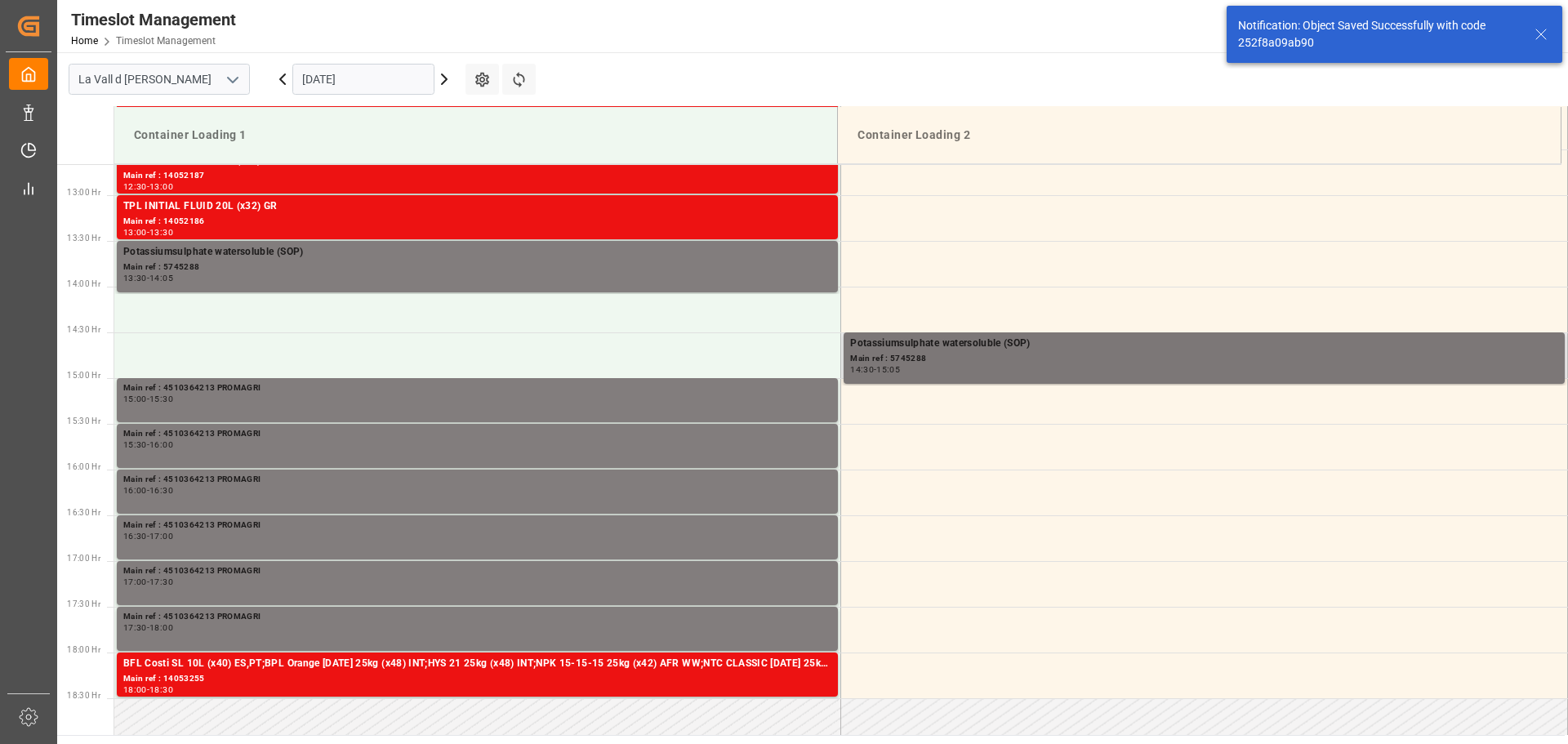
scroll to position [1179, 0]
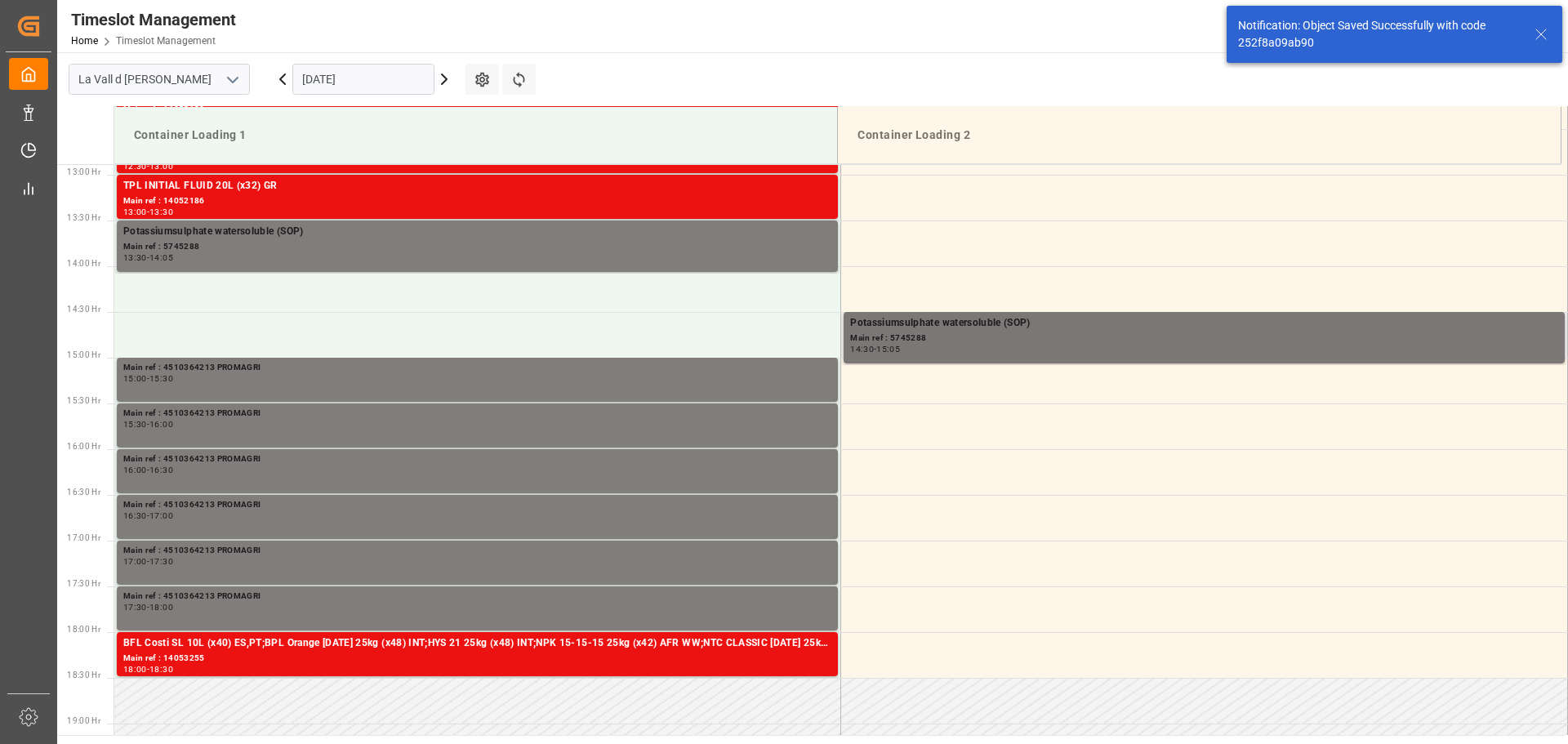
click at [905, 328] on div "Potassiumsulphate watersoluble (SOP)" at bounding box center [1204, 323] width 707 height 16
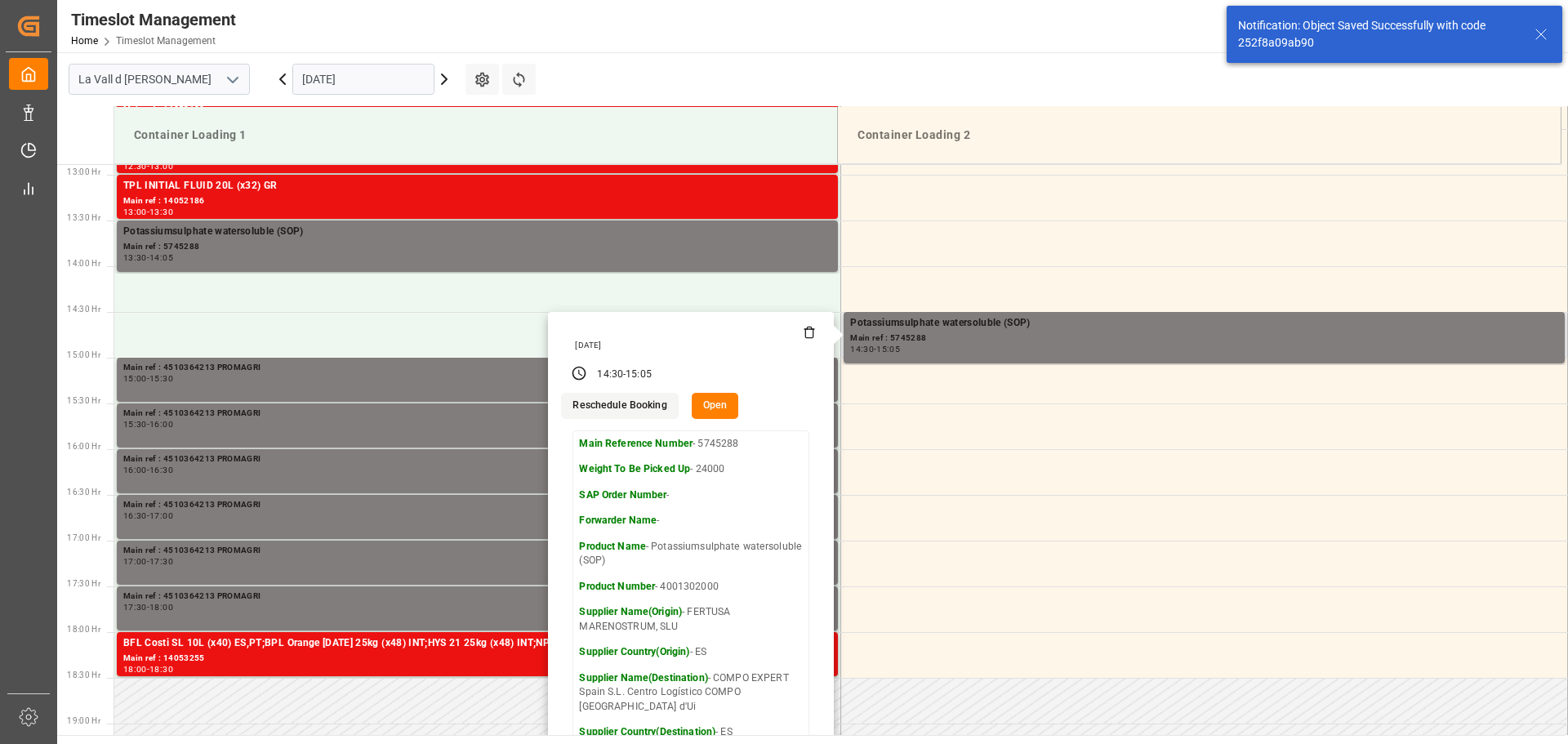
click at [693, 397] on button "Open" at bounding box center [715, 405] width 48 height 26
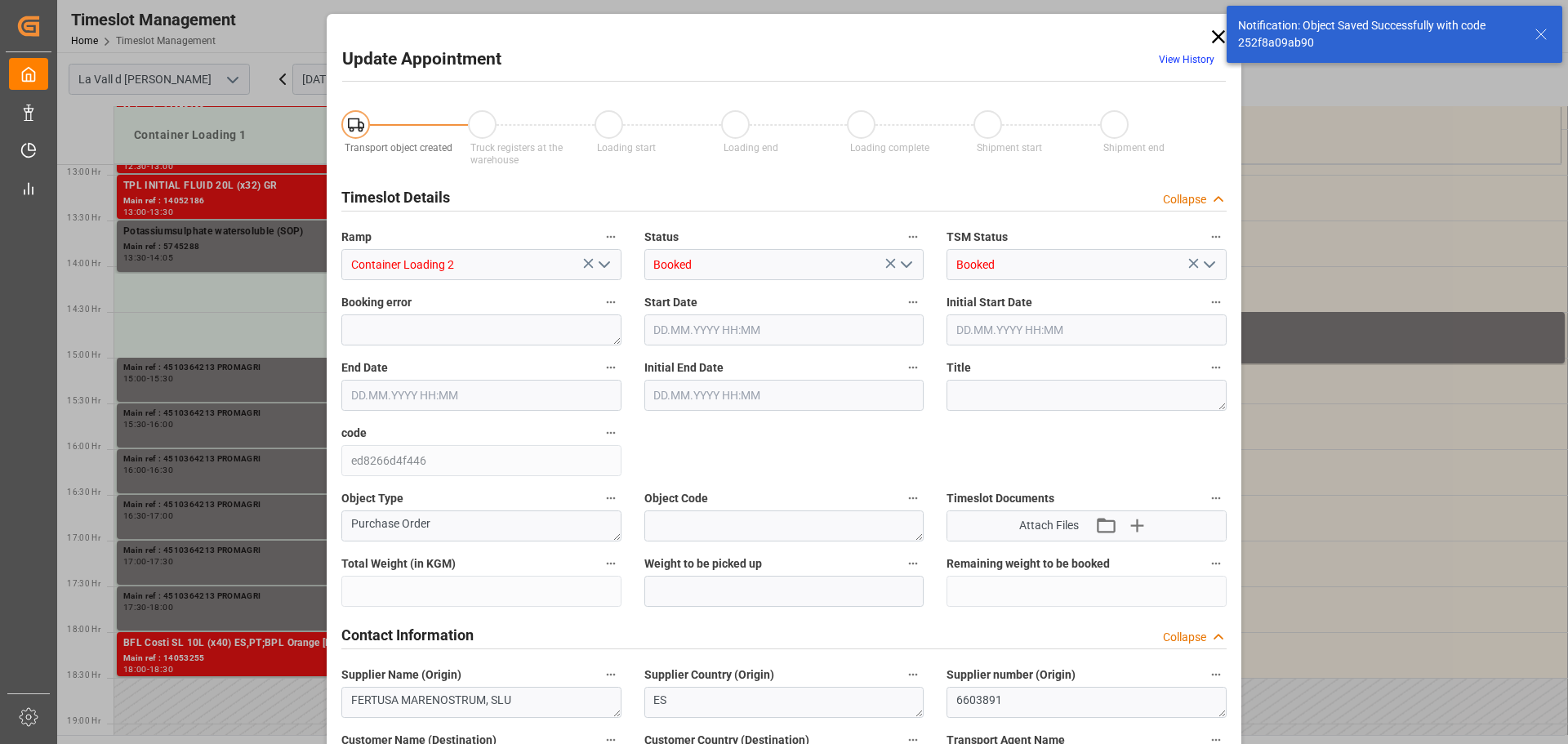
type input "435600"
type input "24000"
type input "0"
type input "[DATE] 14:30"
type input "[DATE] 08:30"
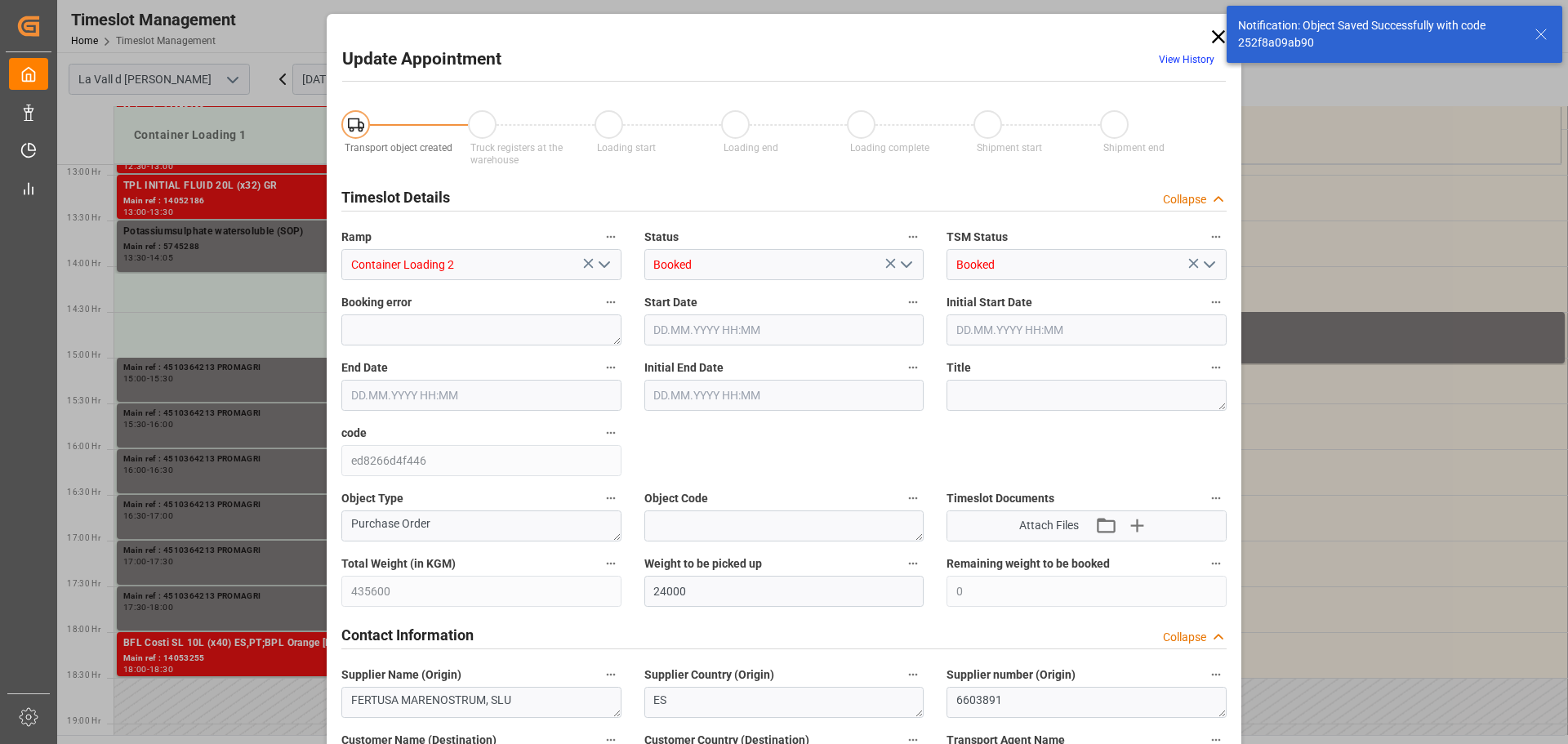
type input "[DATE] 15:05"
type input "[DATE] 09:00"
type input "[DATE] 07:33"
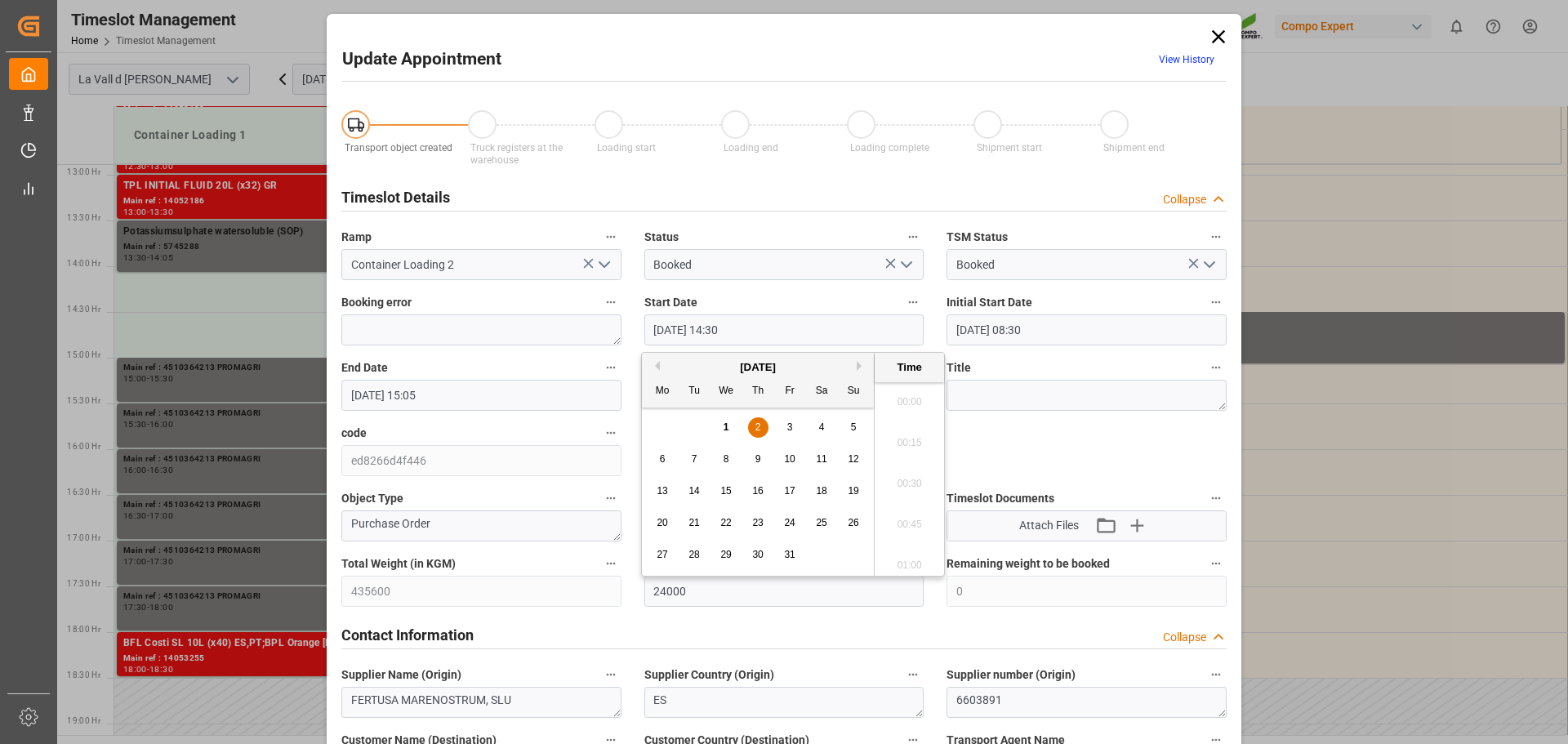
click at [699, 320] on input "[DATE] 14:30" at bounding box center [784, 330] width 281 height 31
click at [728, 424] on span "1" at bounding box center [726, 427] width 6 height 11
click at [908, 554] on li "15:00" at bounding box center [909, 560] width 69 height 41
type input "[DATE] 15:00"
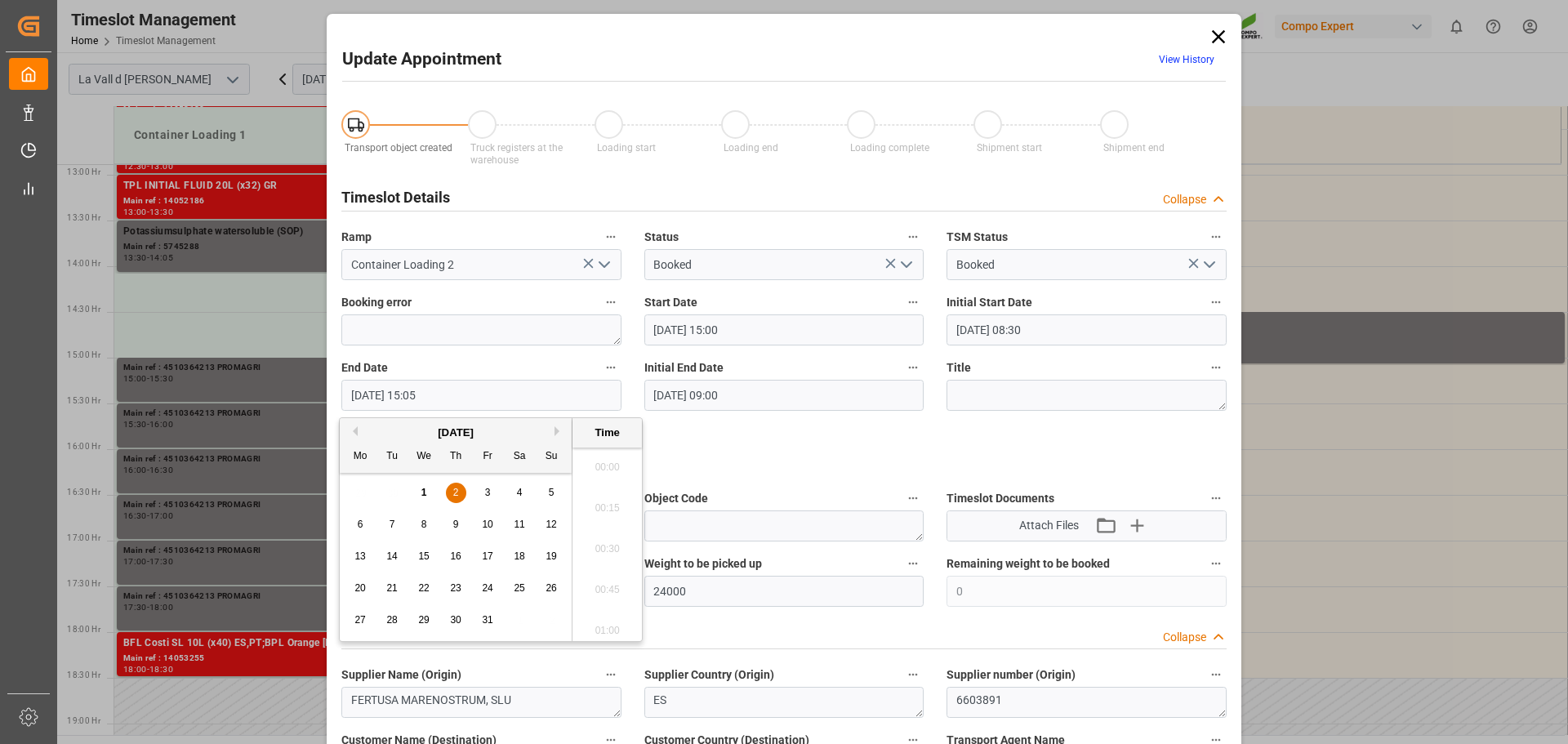
click at [457, 395] on input "[DATE] 15:05" at bounding box center [481, 395] width 281 height 31
click at [422, 488] on span "1" at bounding box center [424, 493] width 6 height 11
click at [614, 624] on li "15:30" at bounding box center [607, 625] width 69 height 41
type input "[DATE] 15:30"
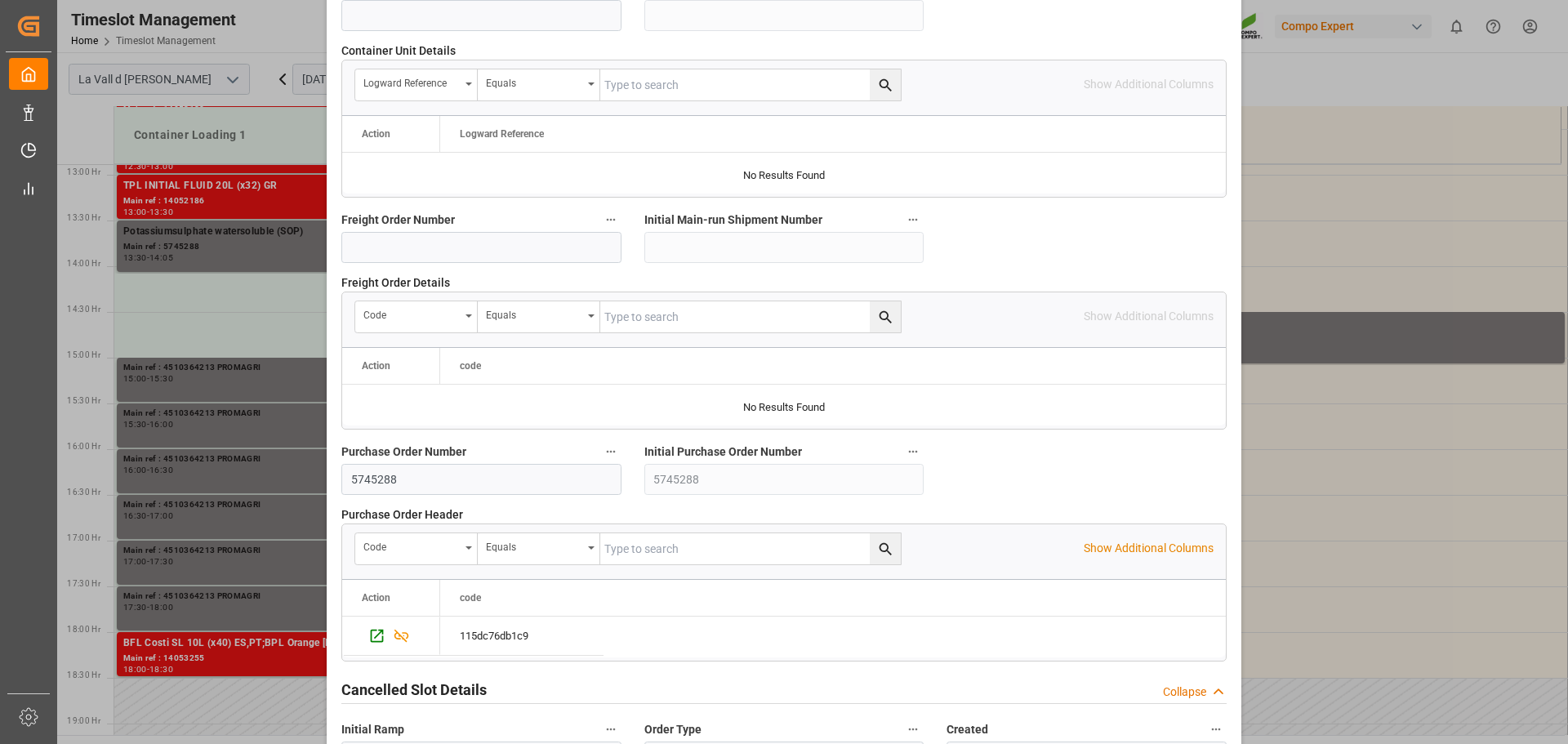
scroll to position [1522, 0]
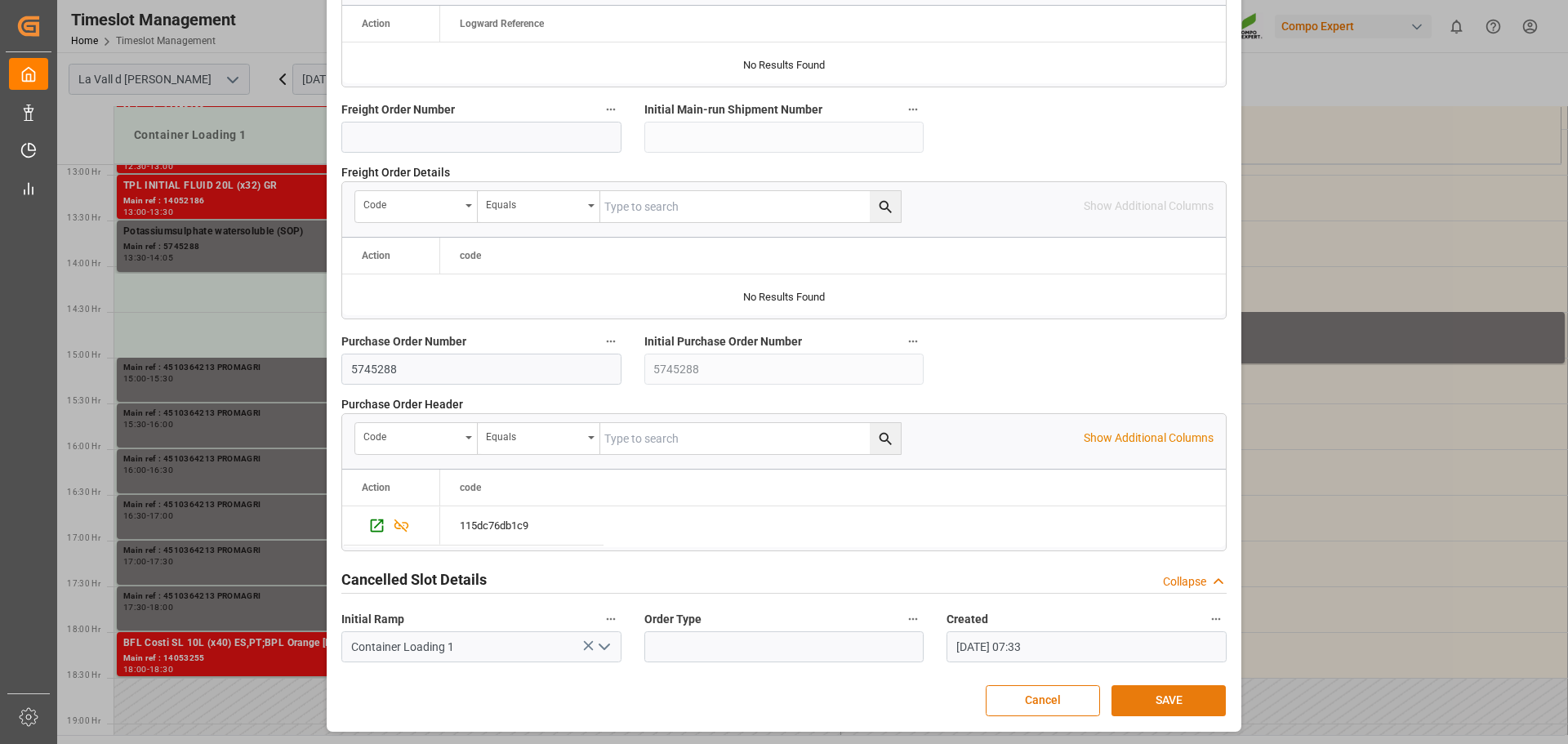
click at [1159, 696] on button "SAVE" at bounding box center [1169, 700] width 114 height 31
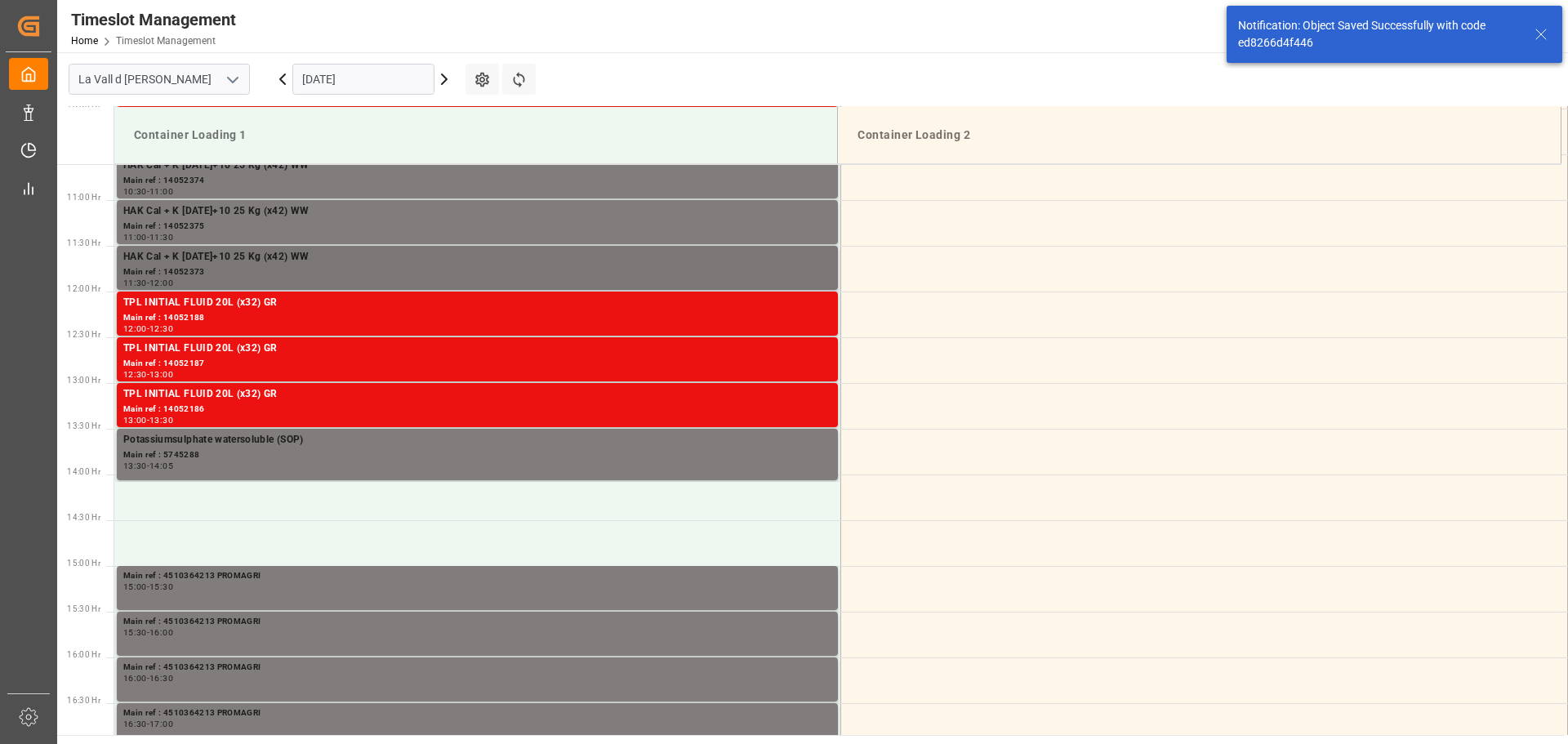
scroll to position [887, 0]
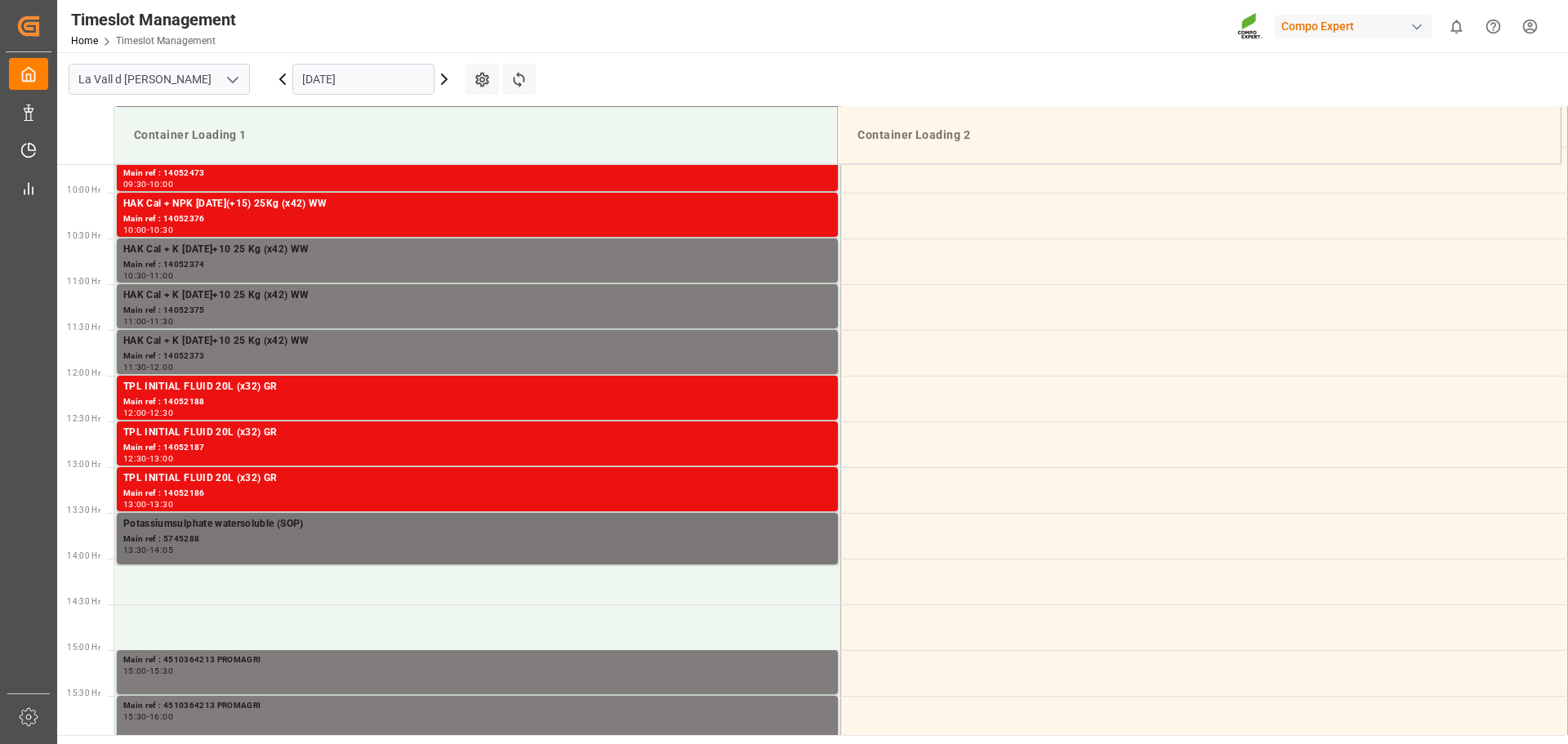
click at [225, 549] on div "13:30 - 14:05" at bounding box center [477, 550] width 707 height 9
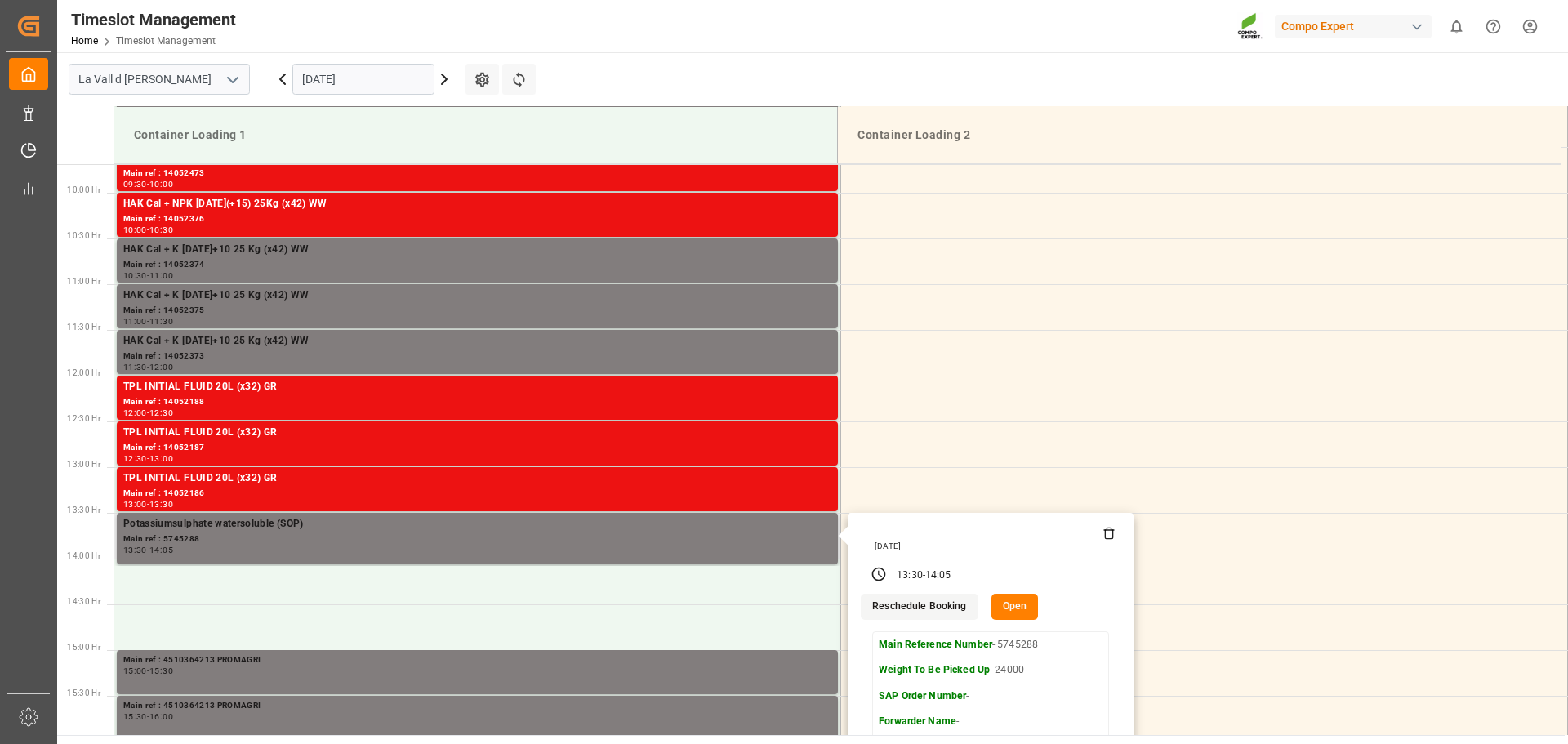
click at [1010, 609] on button "Open" at bounding box center [1015, 606] width 48 height 26
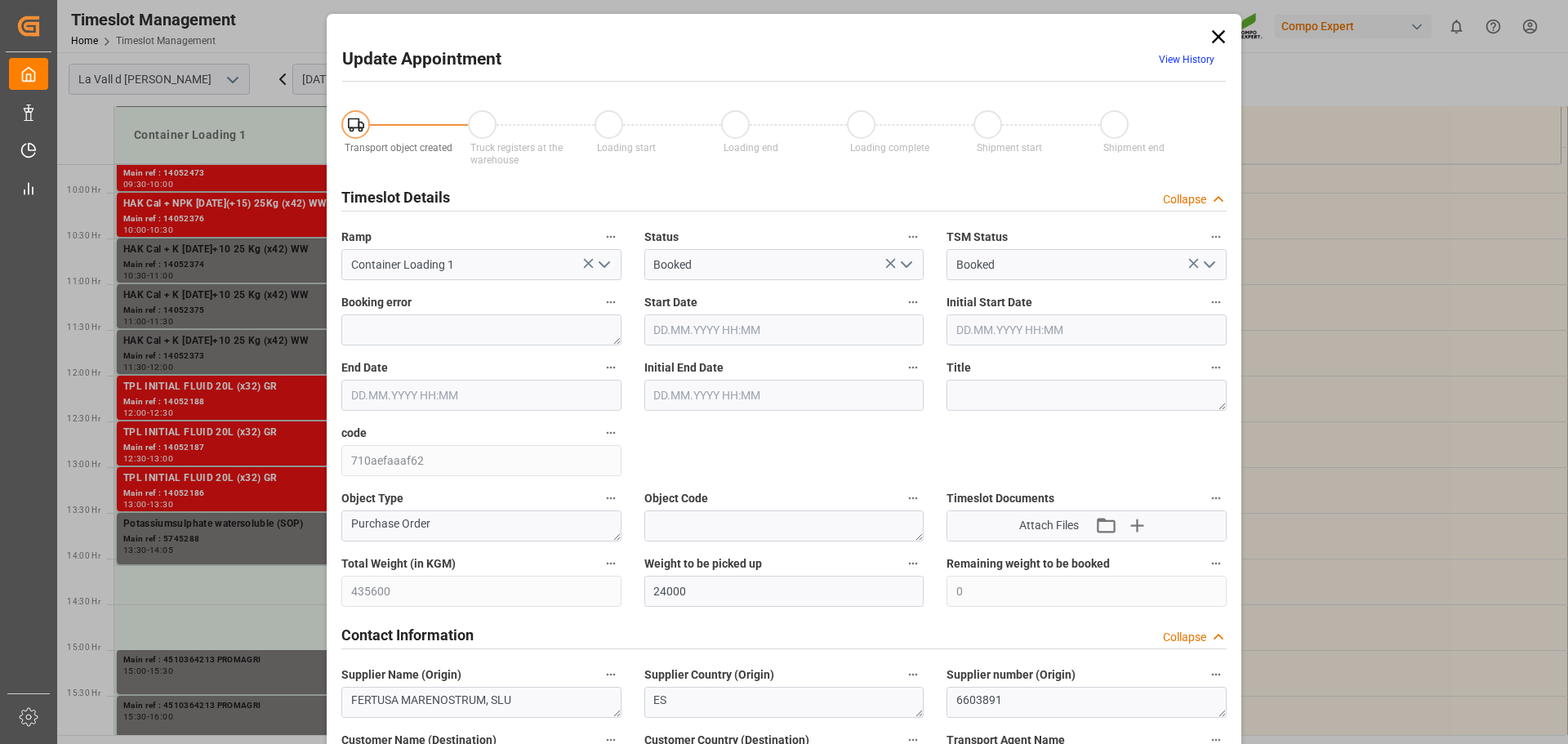
type input "435600"
type input "24000"
type input "0"
type input "[DATE] 13:30"
type input "[DATE] 08:00"
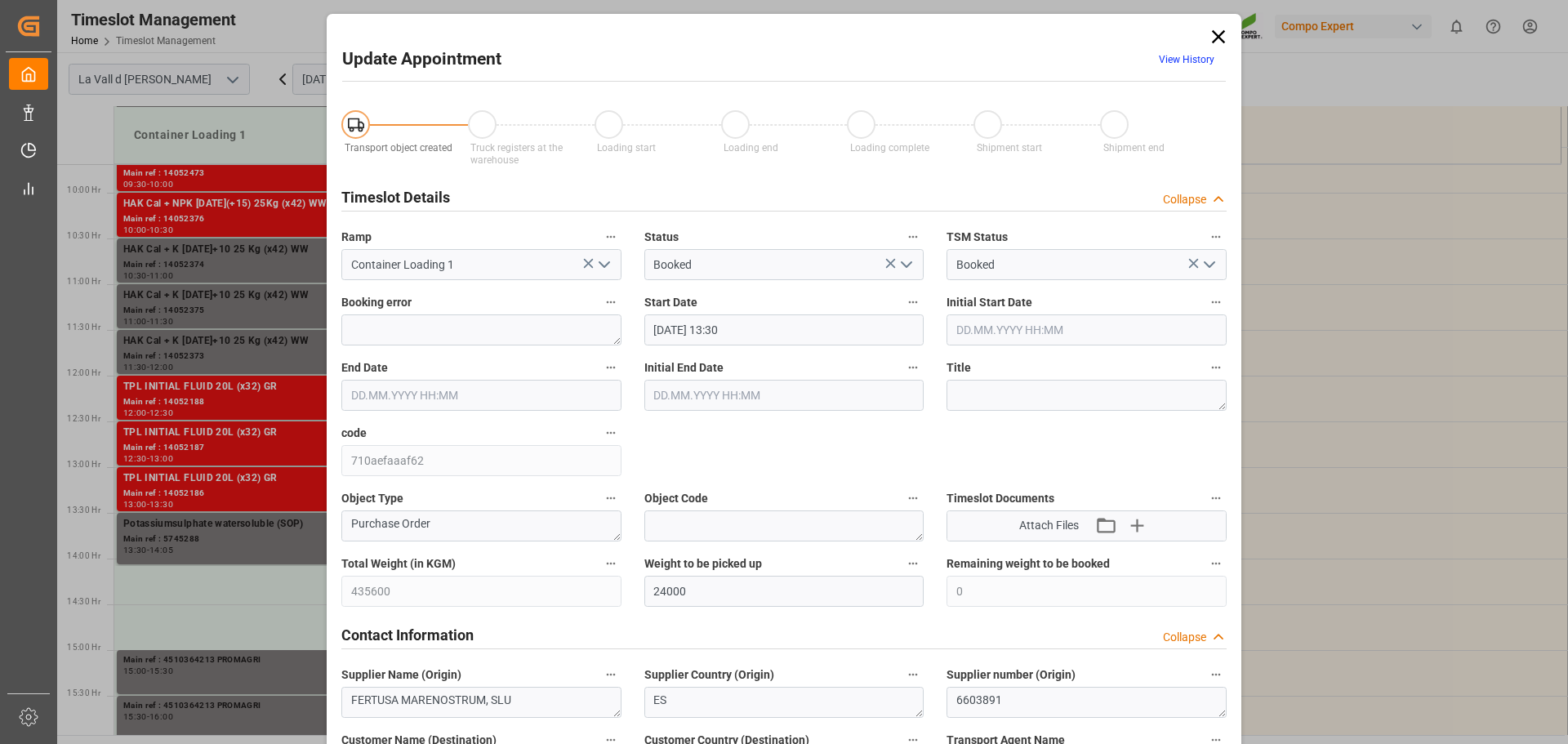
type input "[DATE] 14:05"
type input "[DATE] 08:30"
type input "[DATE] 07:33"
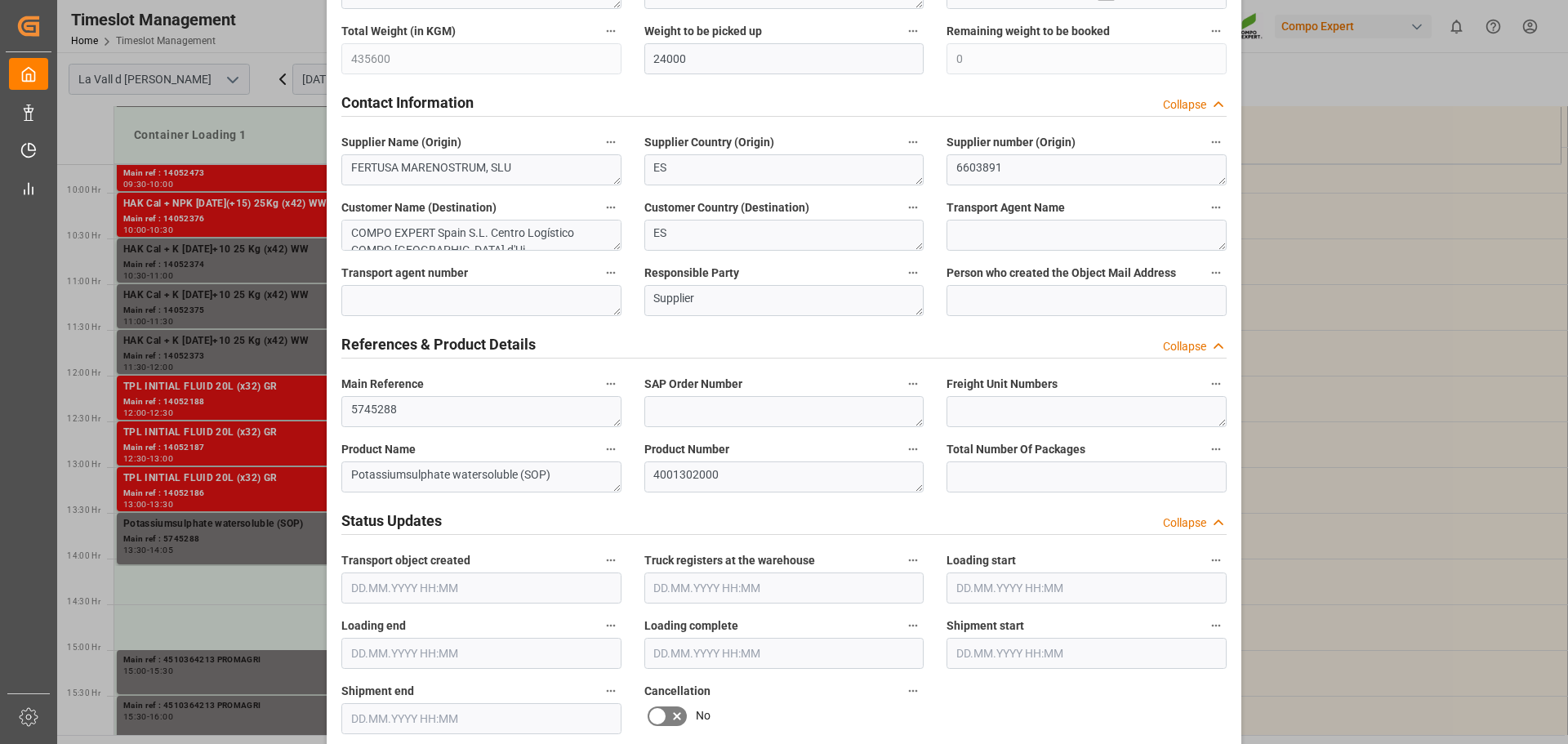
scroll to position [572, 0]
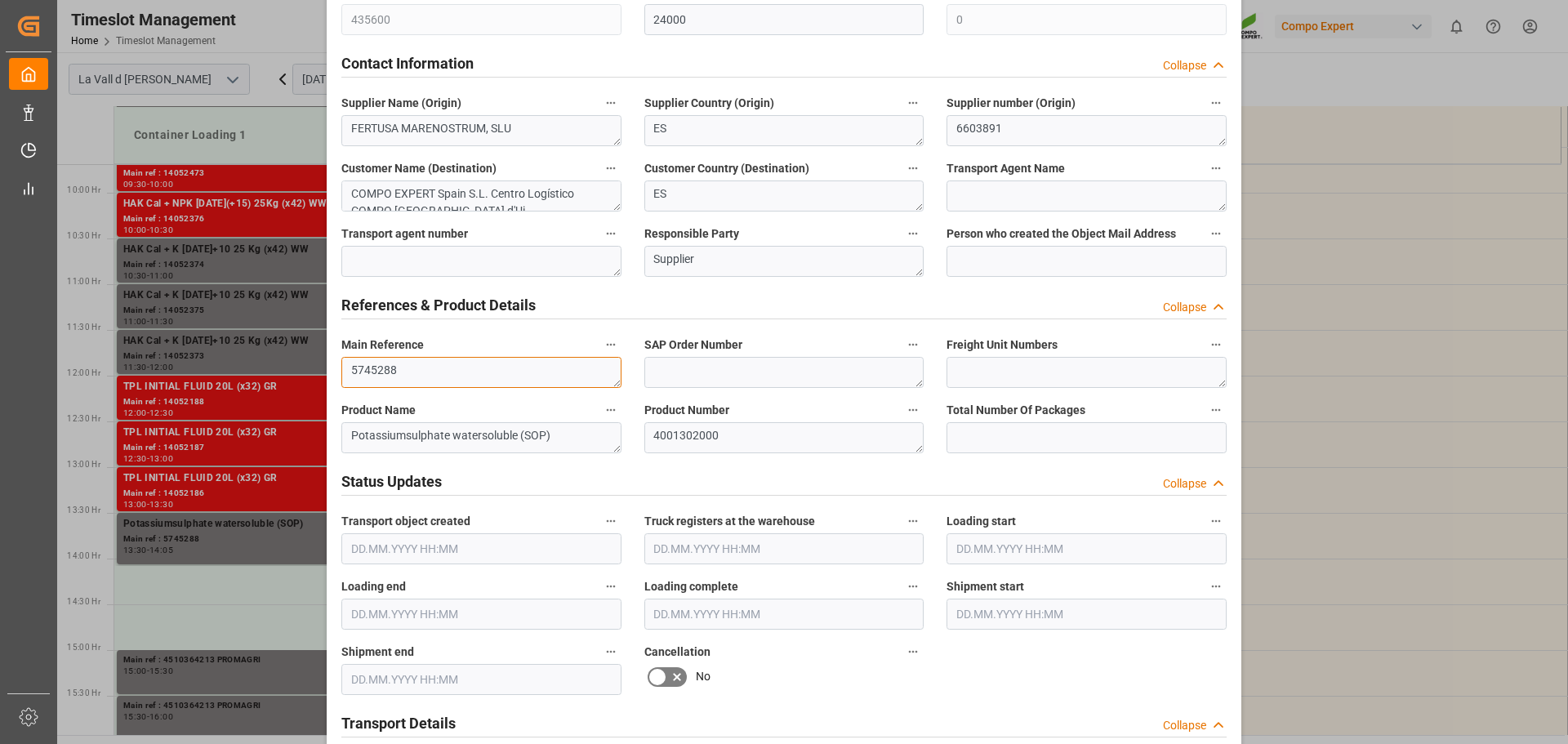
click at [487, 368] on textarea "5745288" at bounding box center [481, 372] width 281 height 31
paste textarea "RFCU2106189"
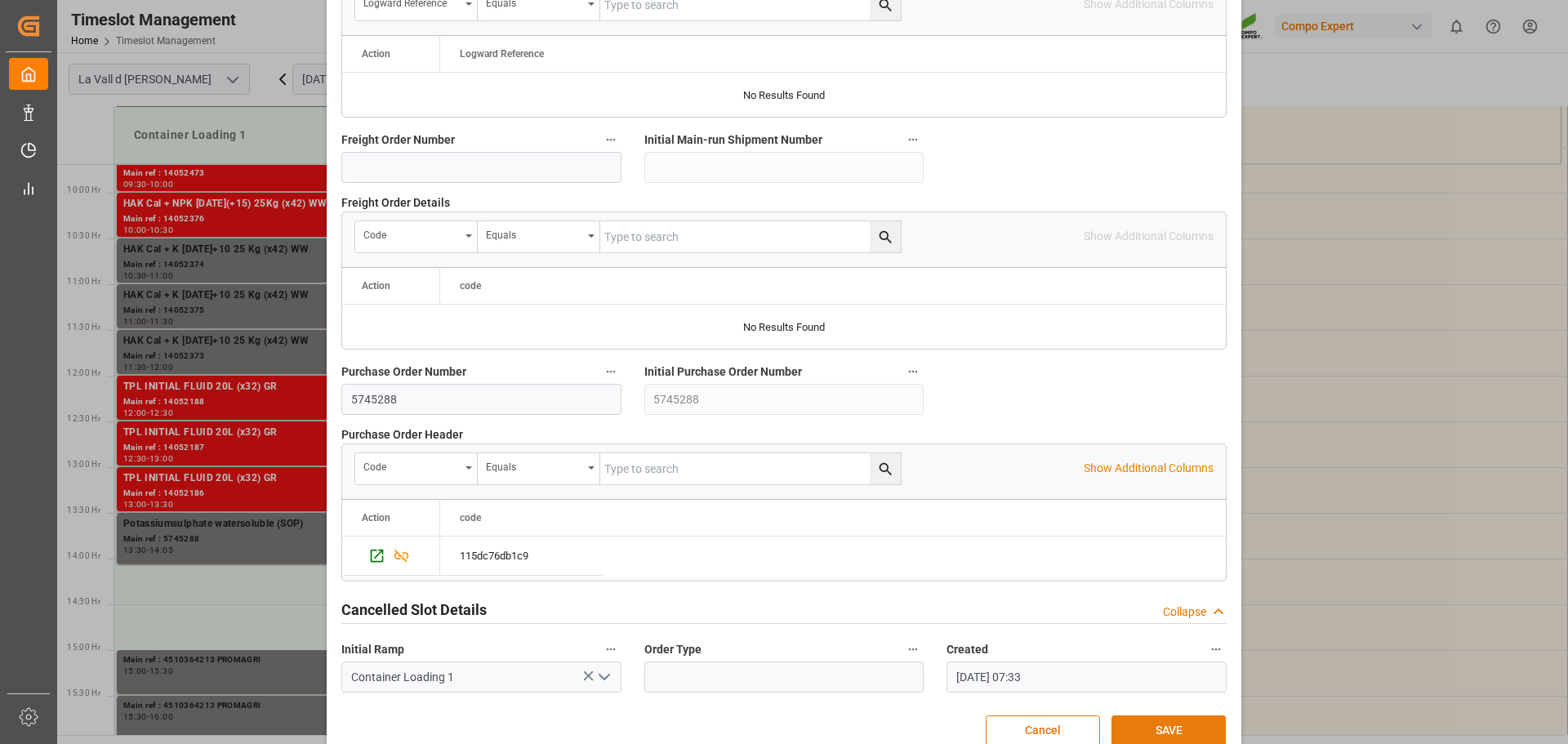
scroll to position [1522, 0]
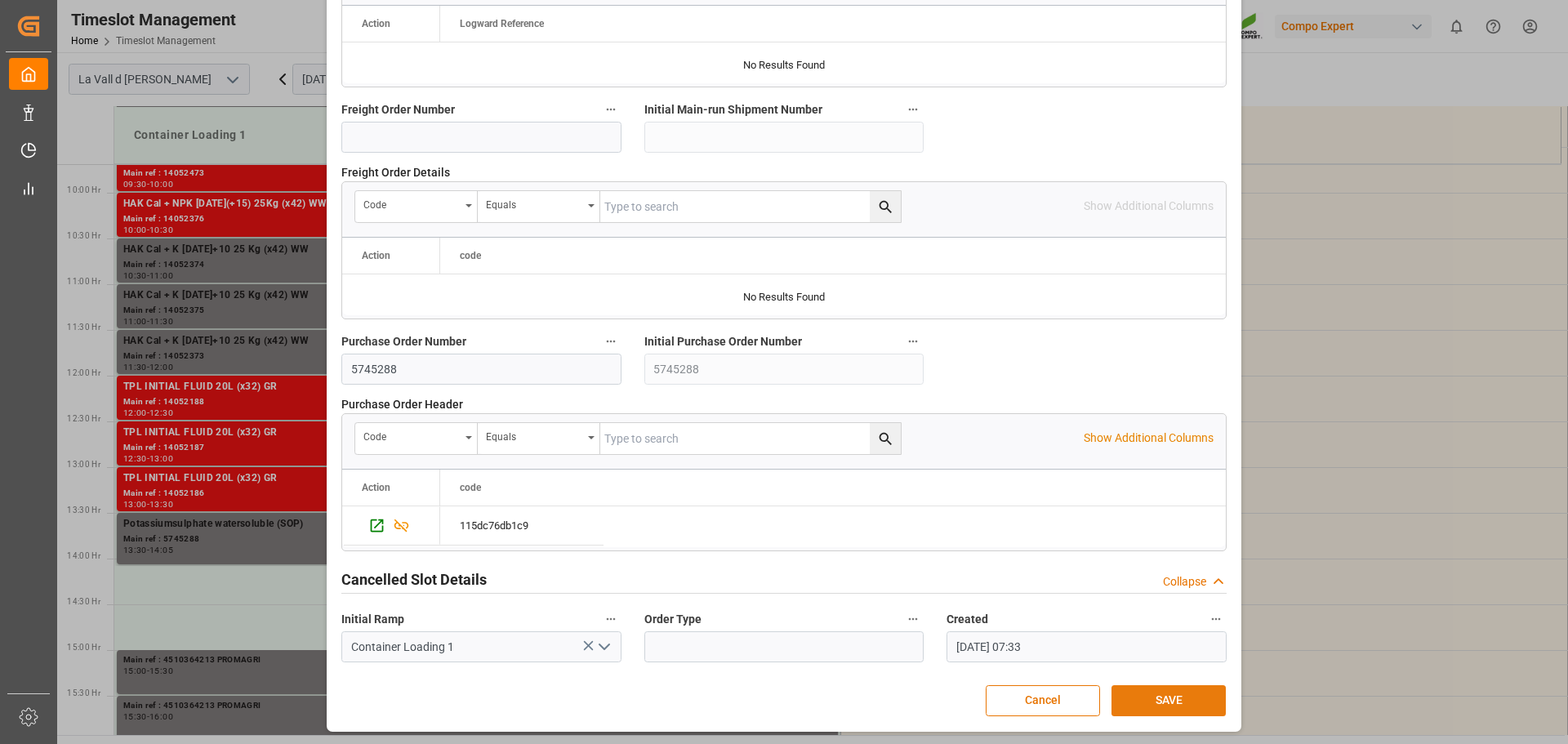
type textarea "5745288 RFCU2106189"
click at [1159, 697] on button "SAVE" at bounding box center [1169, 700] width 114 height 31
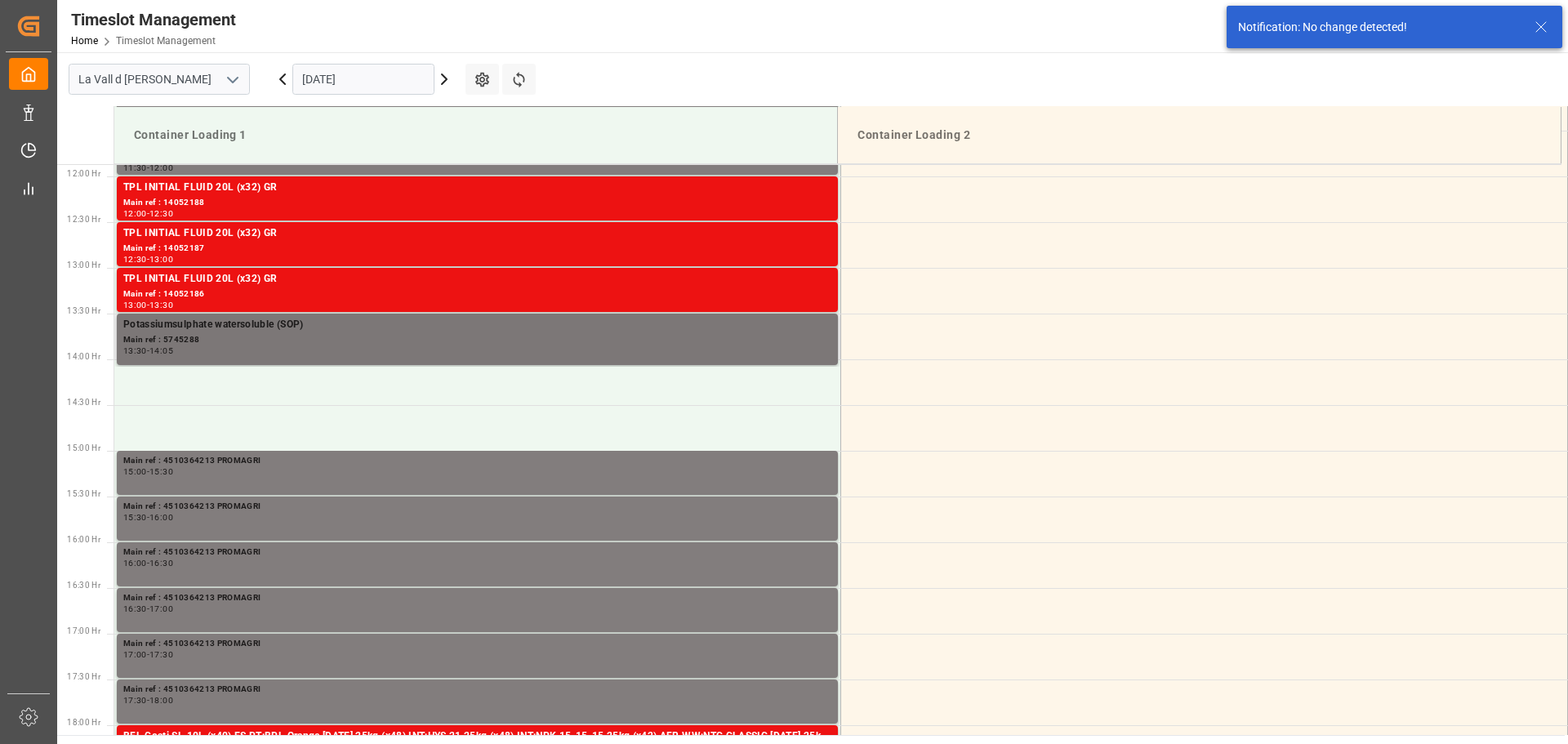
scroll to position [1087, 0]
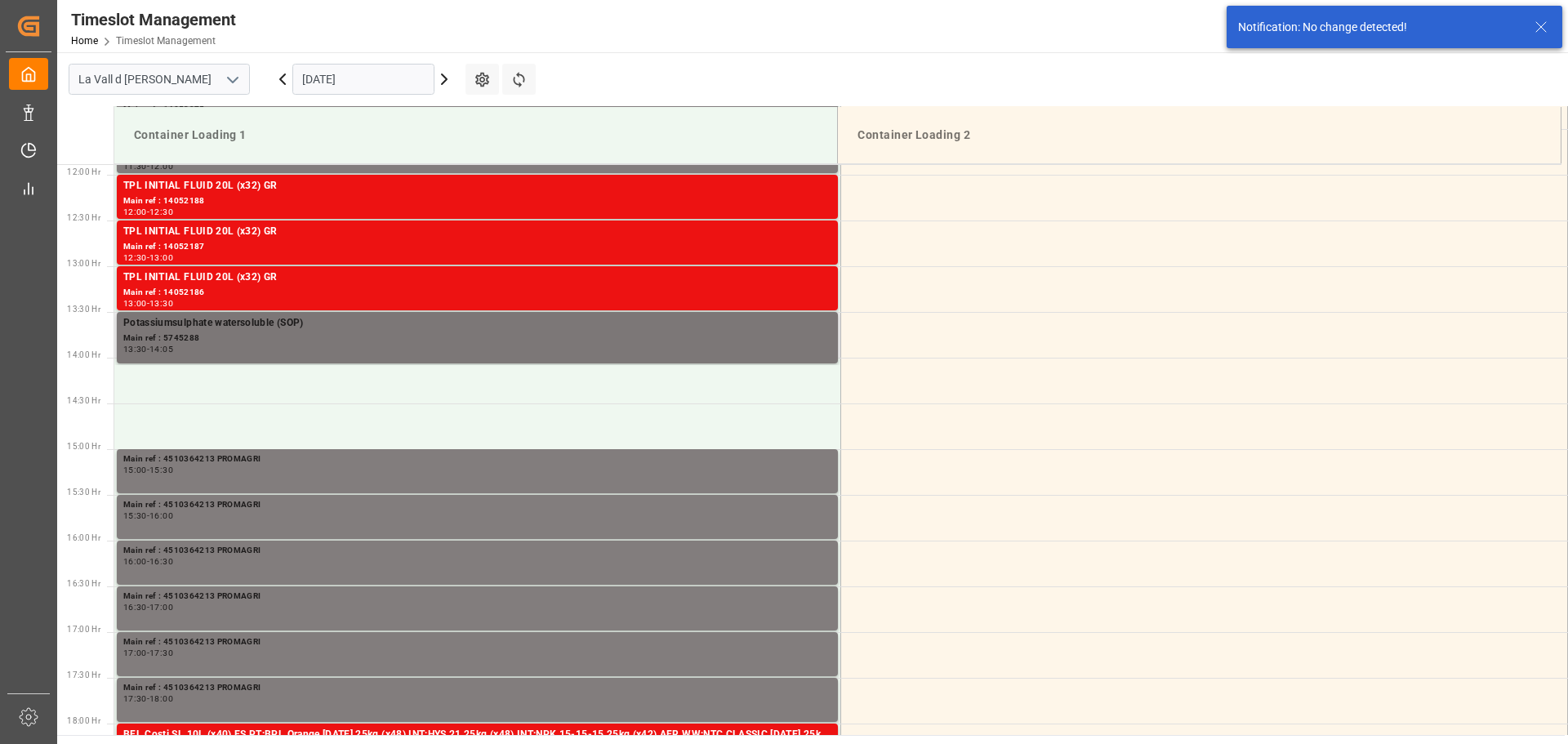
click at [343, 327] on div "Potassiumsulphate watersoluble (SOP)" at bounding box center [477, 323] width 707 height 16
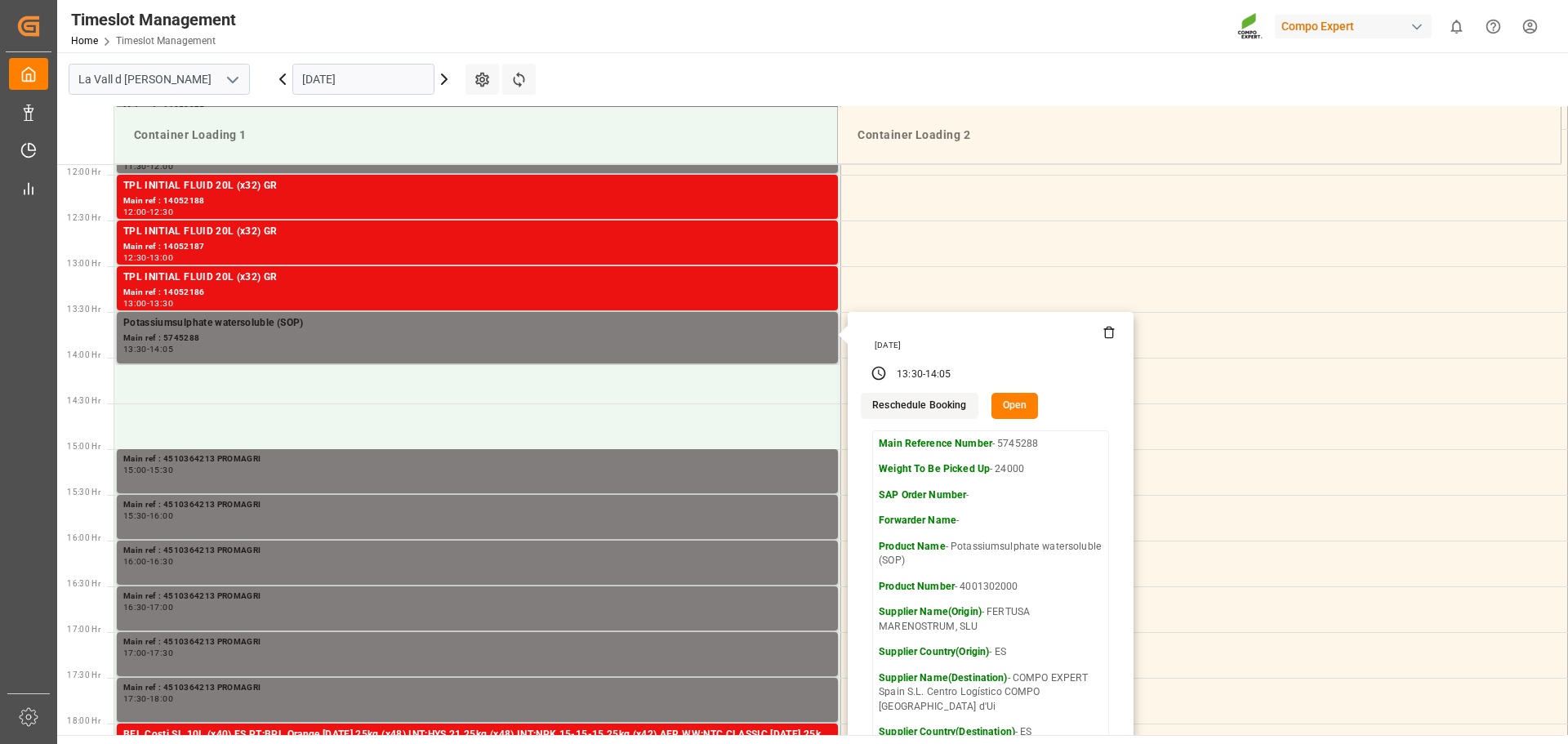
click at [1002, 409] on button "Open" at bounding box center [1015, 405] width 48 height 26
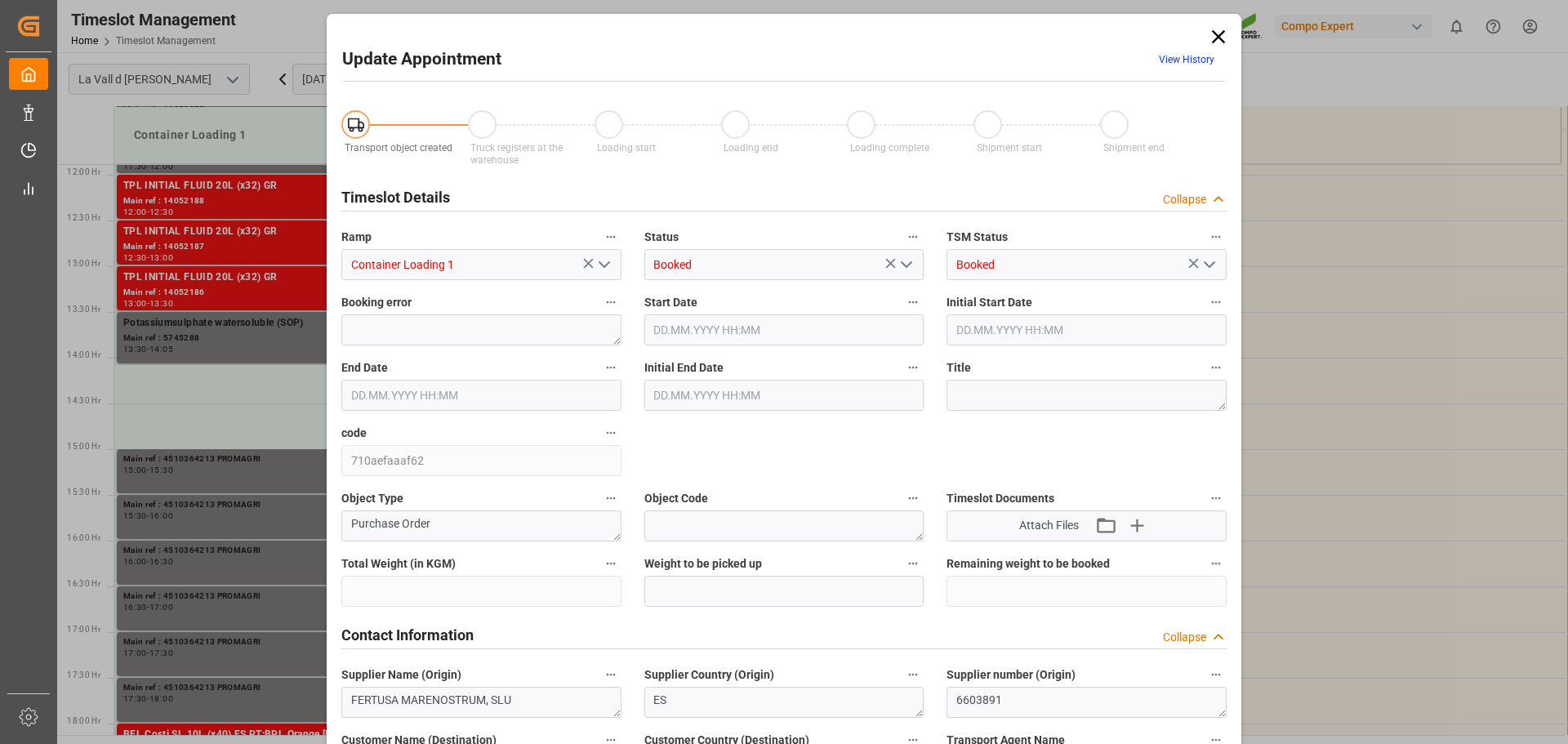
type input "435600"
type input "24000"
type input "0"
type input "[DATE] 13:30"
type input "[DATE] 08:00"
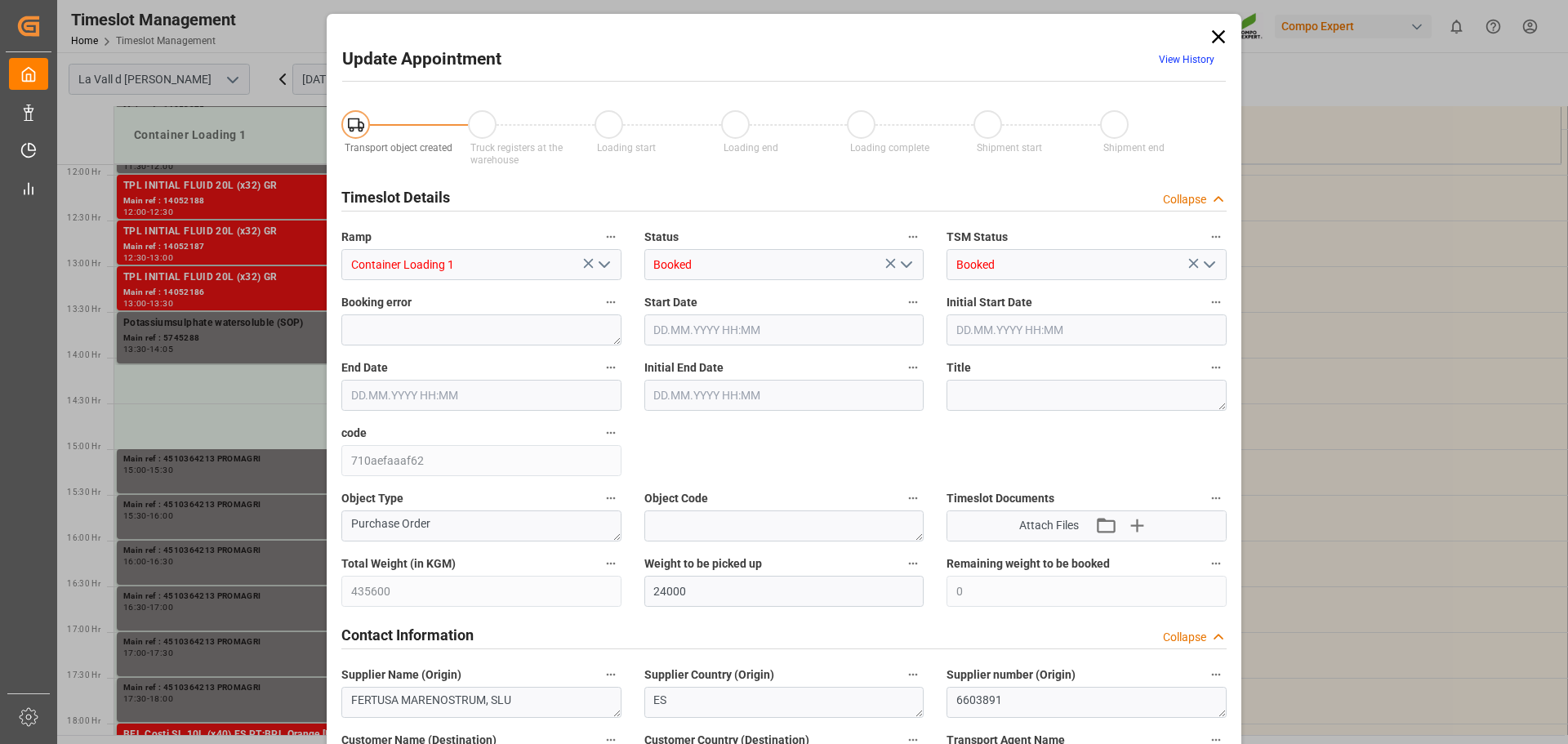
type input "[DATE] 14:05"
type input "[DATE] 08:30"
type input "[DATE] 07:33"
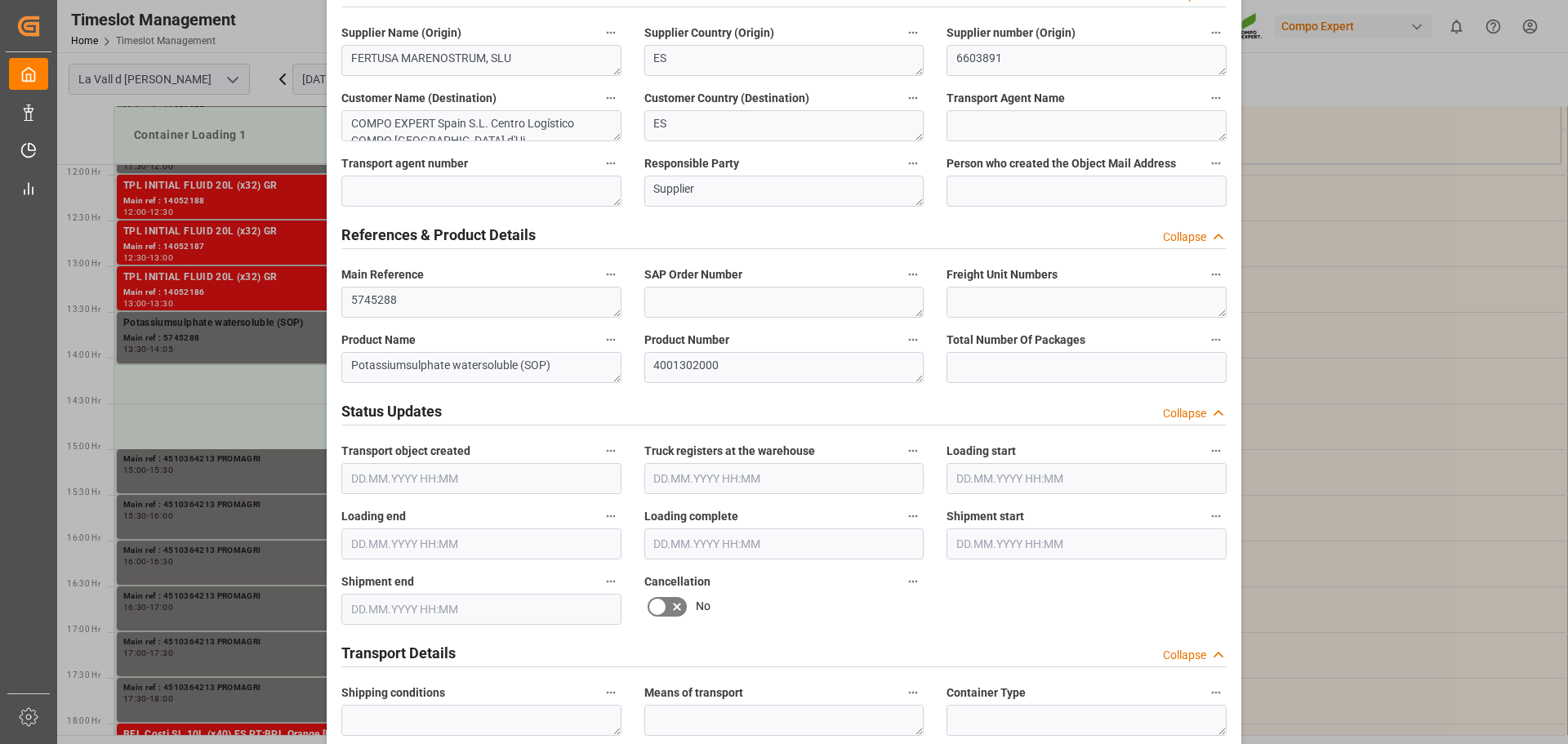
scroll to position [408, 0]
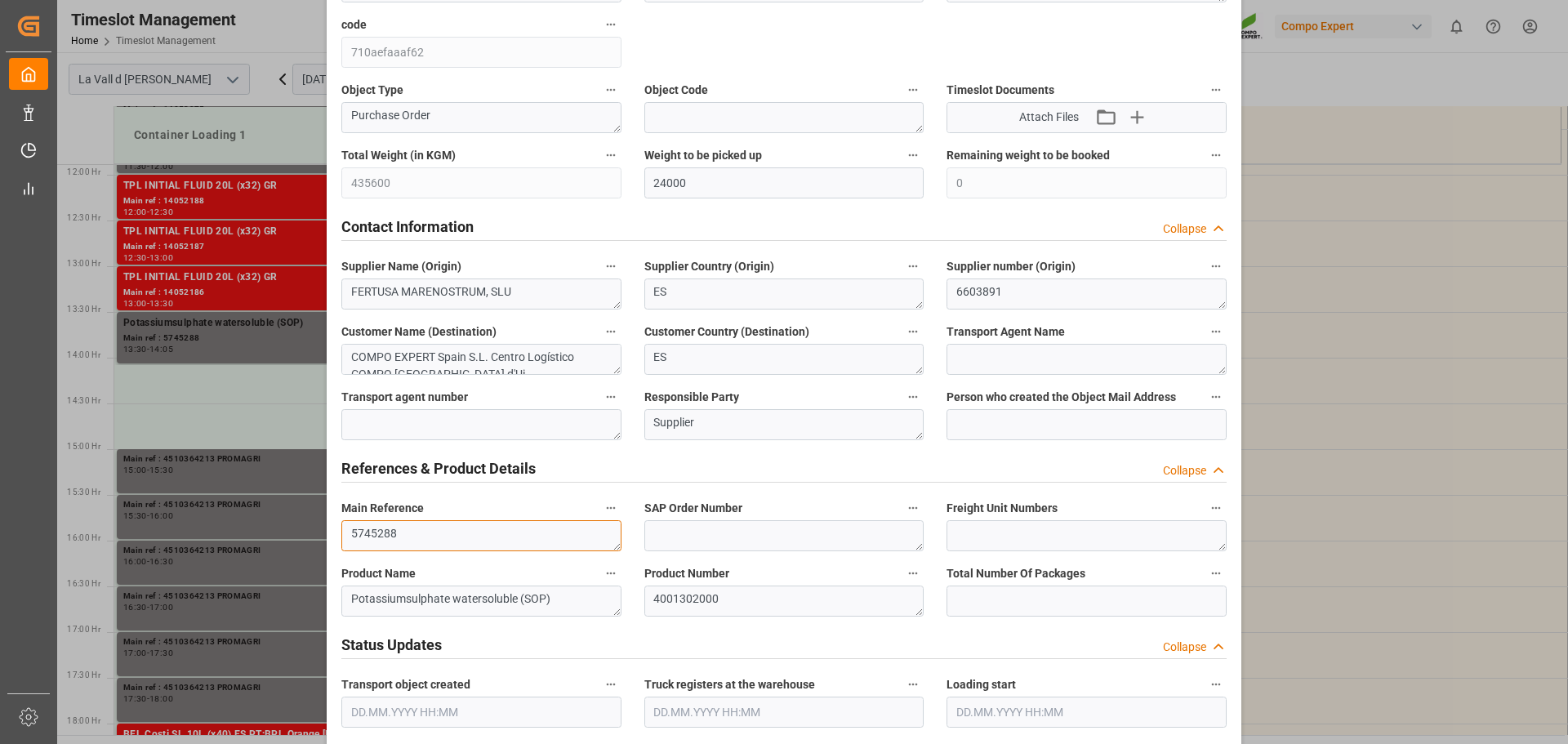
click at [443, 528] on textarea "5745288" at bounding box center [481, 536] width 281 height 31
paste textarea "RFCU2106189"
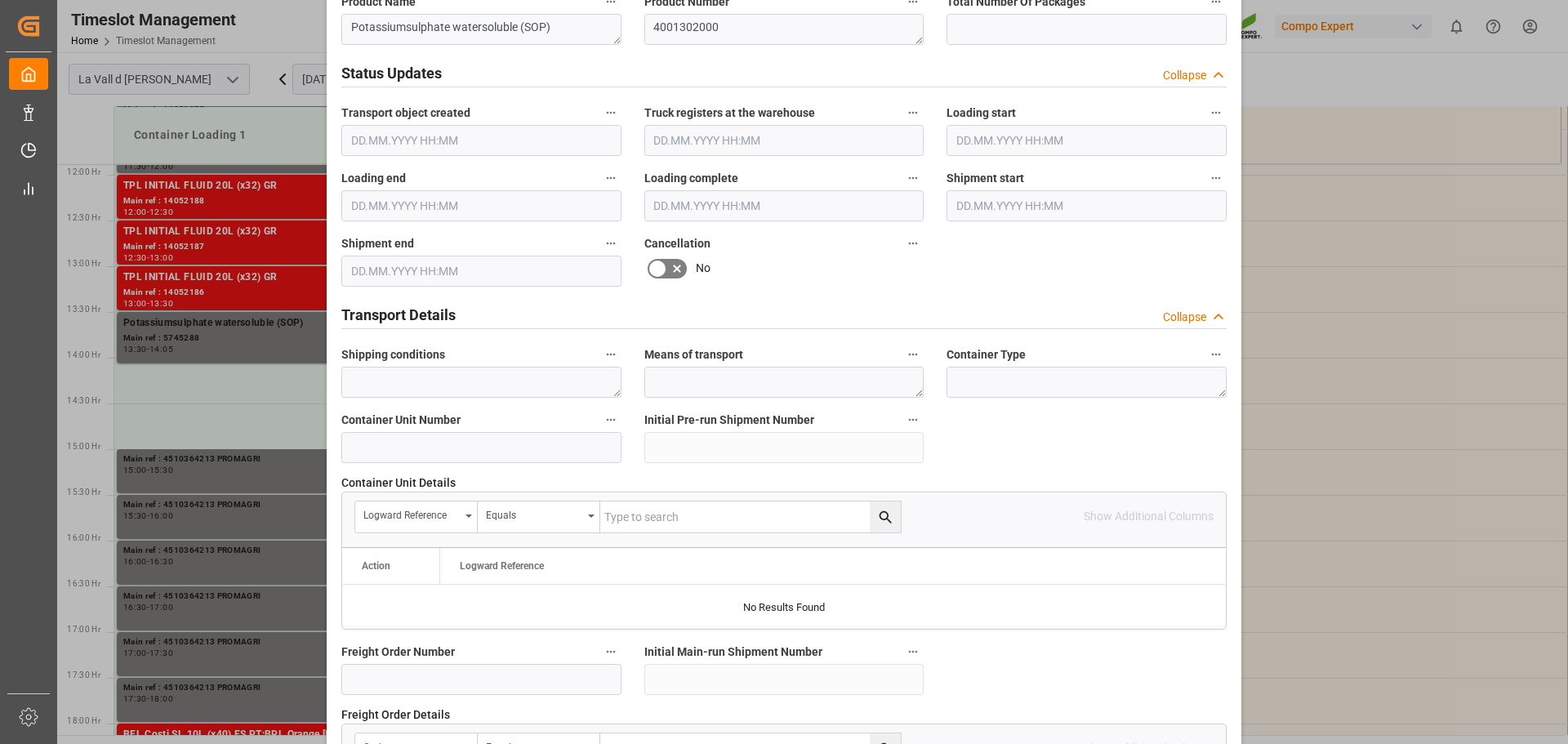
scroll to position [1522, 0]
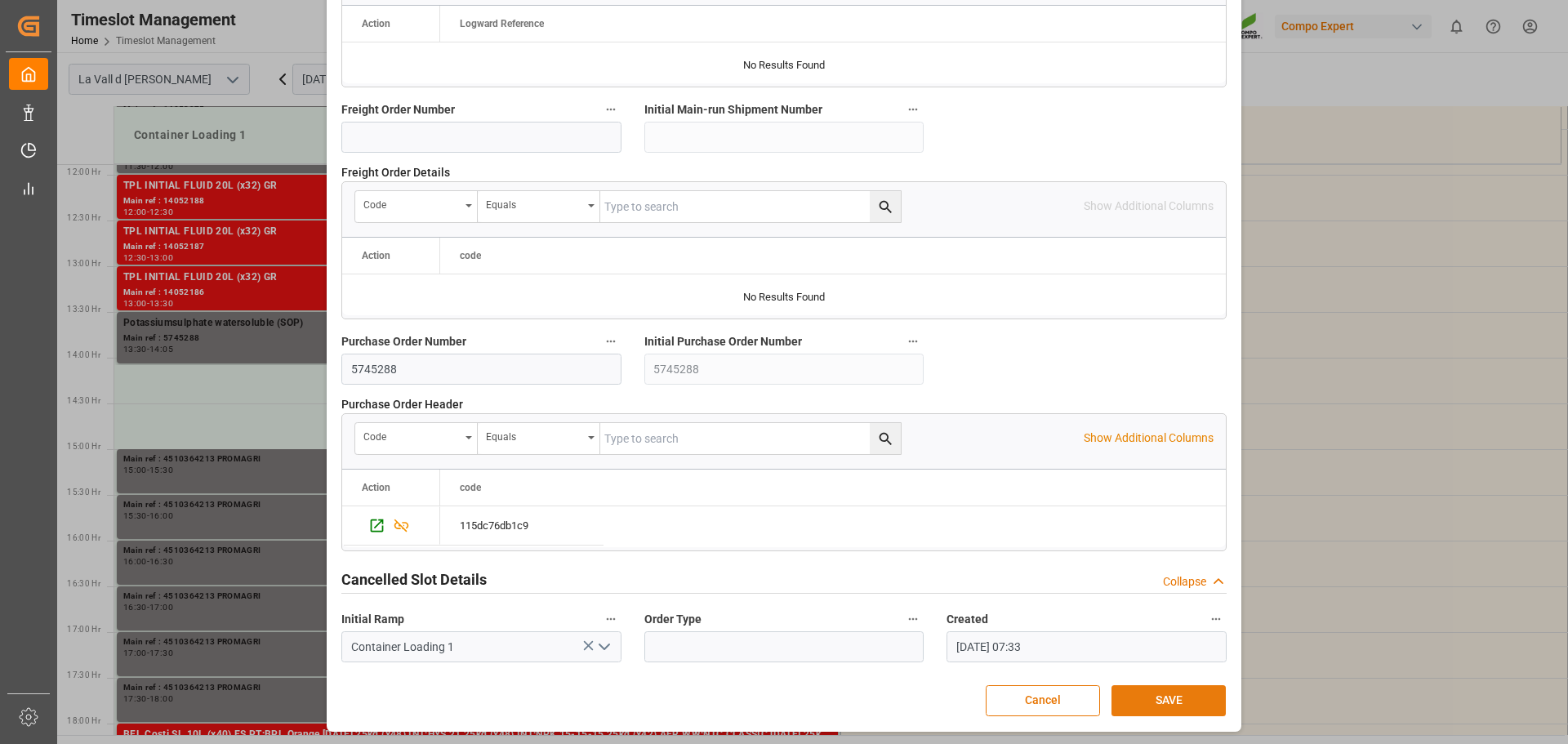
type textarea "5745288 RFCU2106189"
click at [1152, 690] on button "SAVE" at bounding box center [1169, 700] width 114 height 31
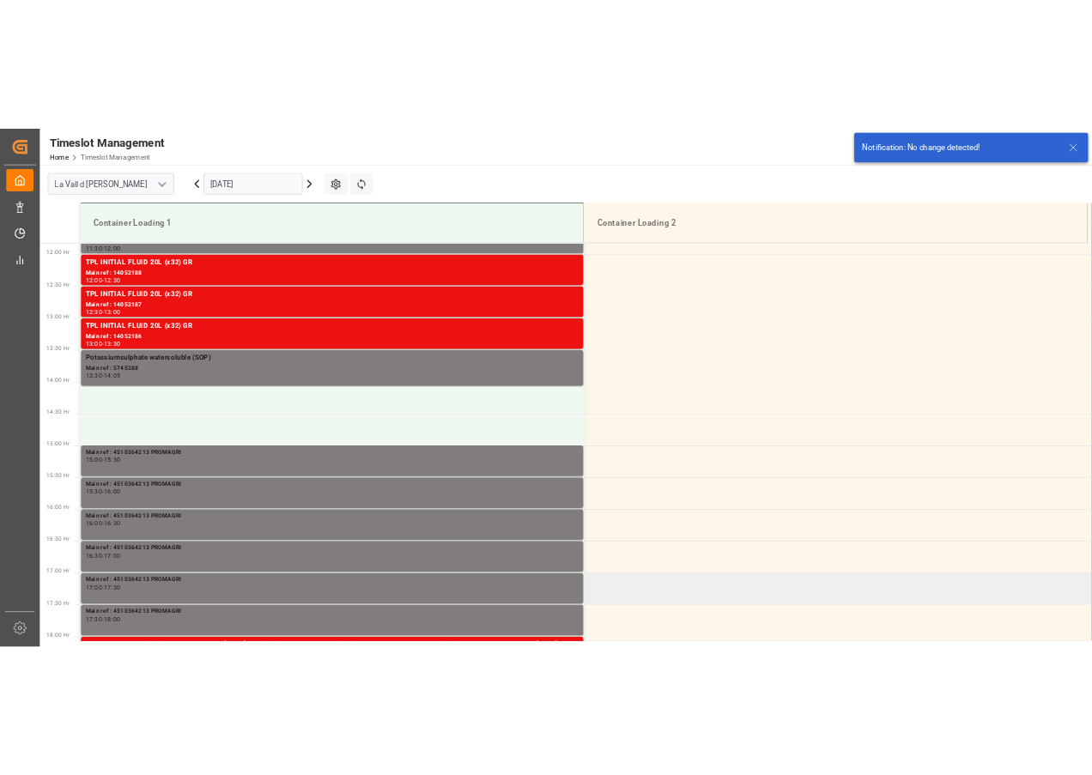
scroll to position [1143, 0]
